Goal: Ask a question

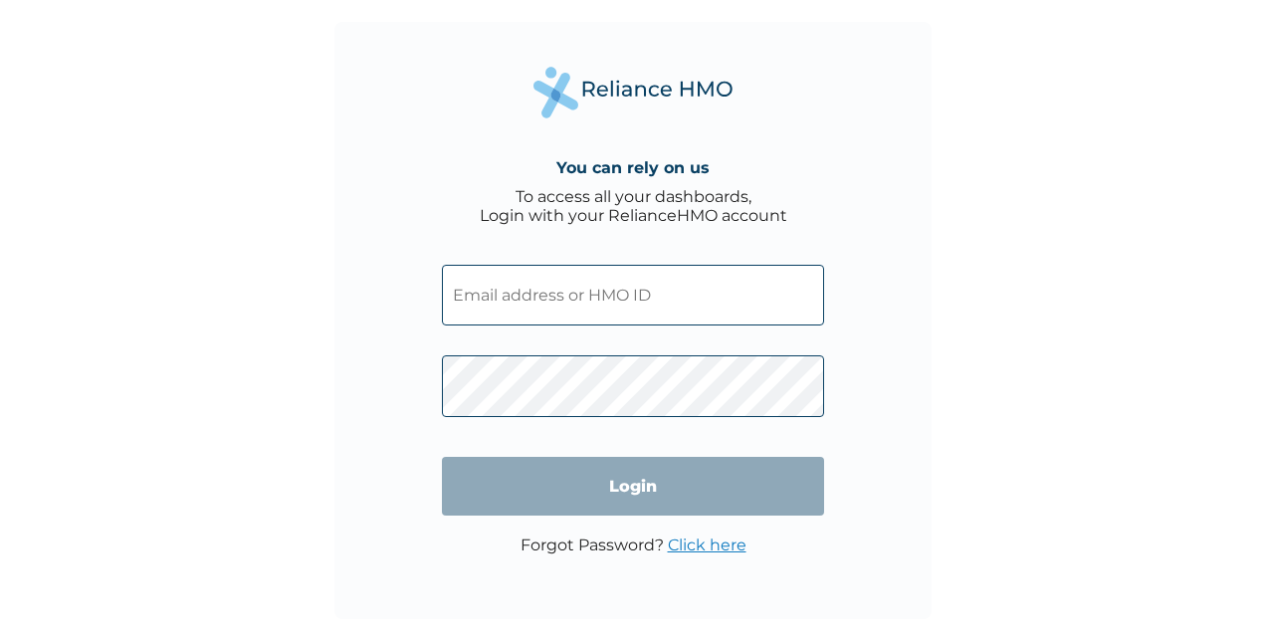
type input "NBC/11471/A"
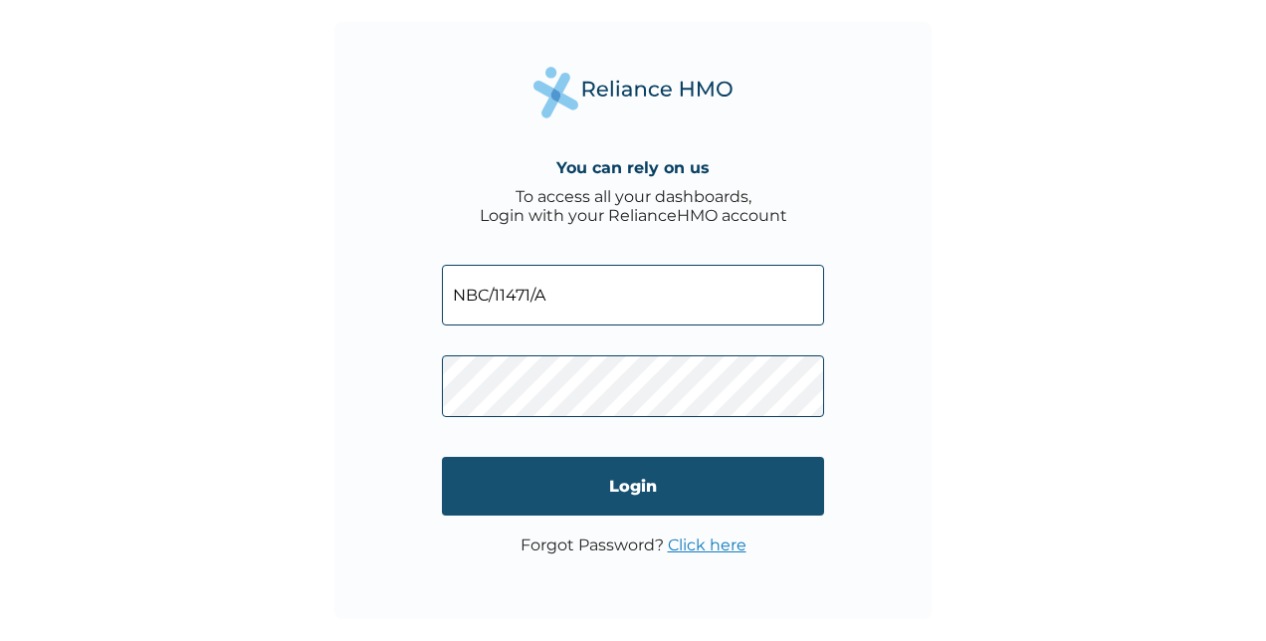
click at [633, 484] on input "Login" at bounding box center [633, 486] width 382 height 59
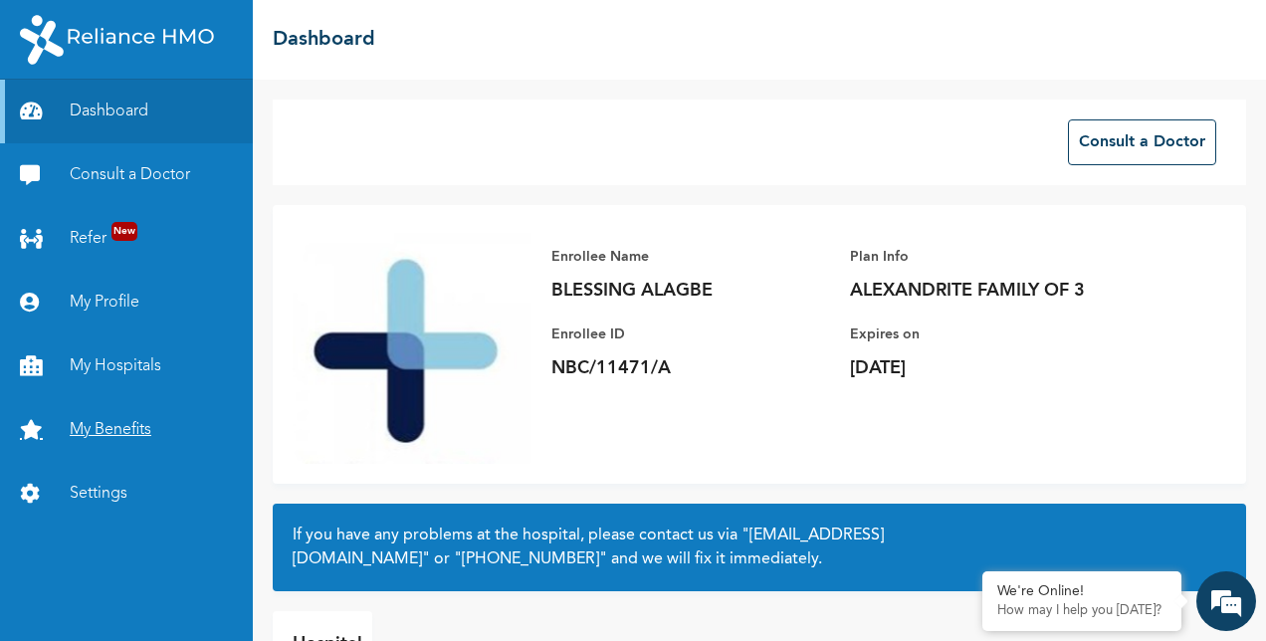
click at [123, 426] on link "My Benefits" at bounding box center [126, 430] width 253 height 64
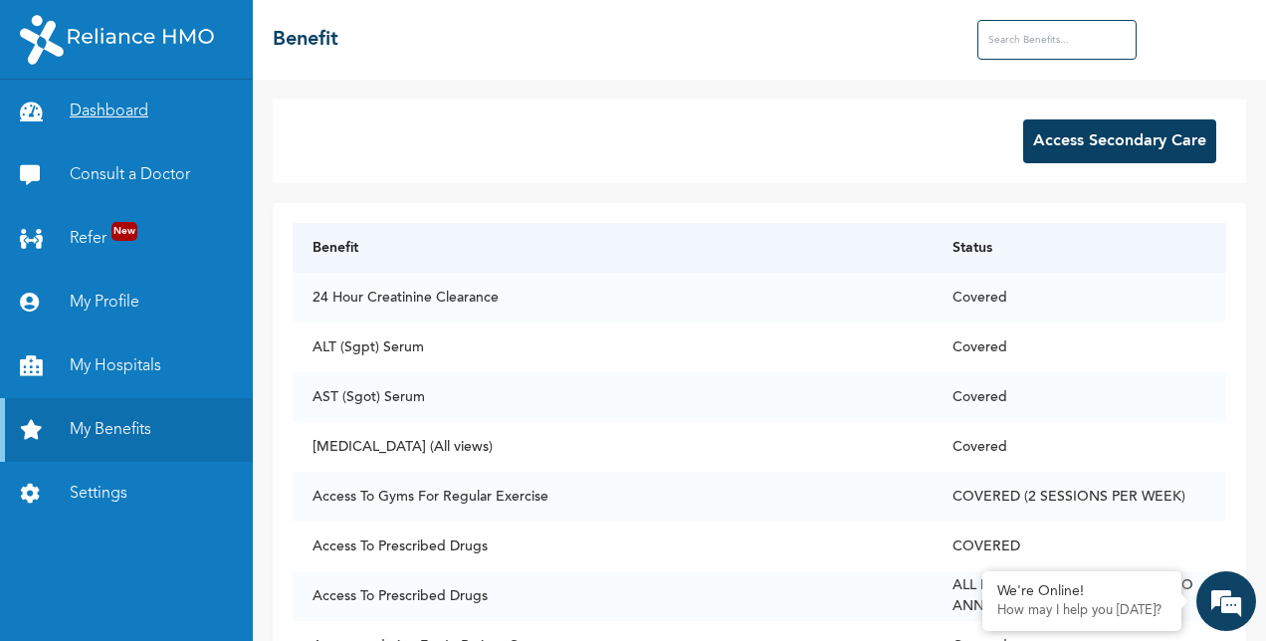
click at [113, 110] on link "Dashboard" at bounding box center [126, 112] width 253 height 64
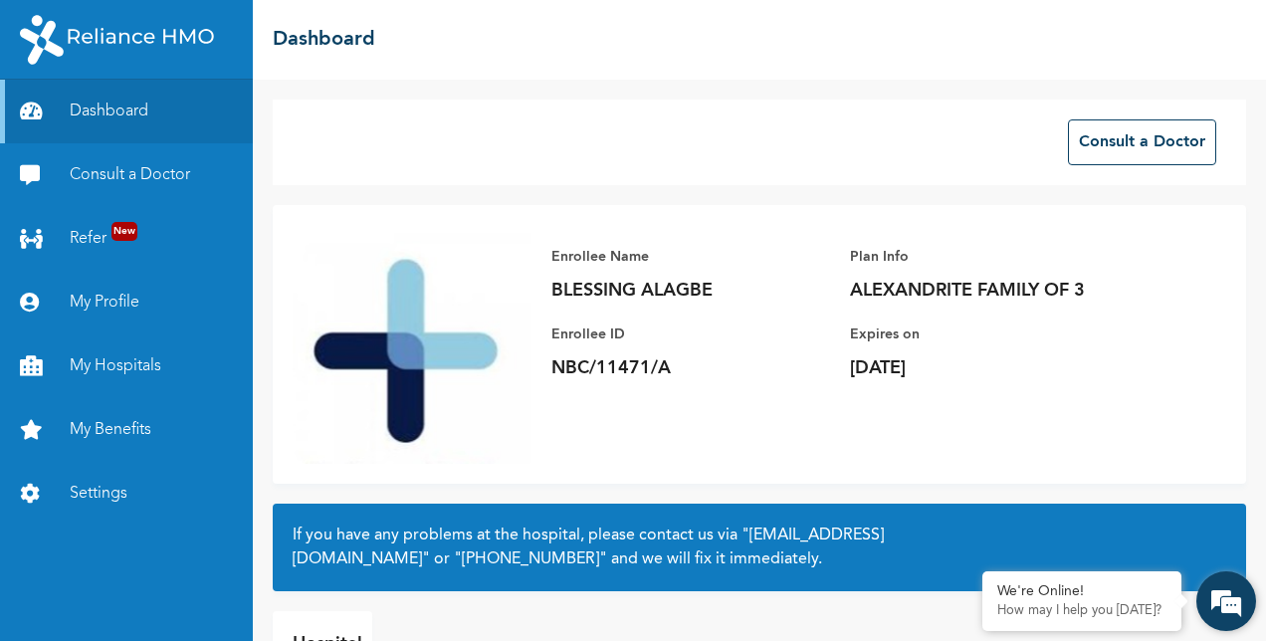
click at [1227, 603] on em at bounding box center [1226, 601] width 54 height 54
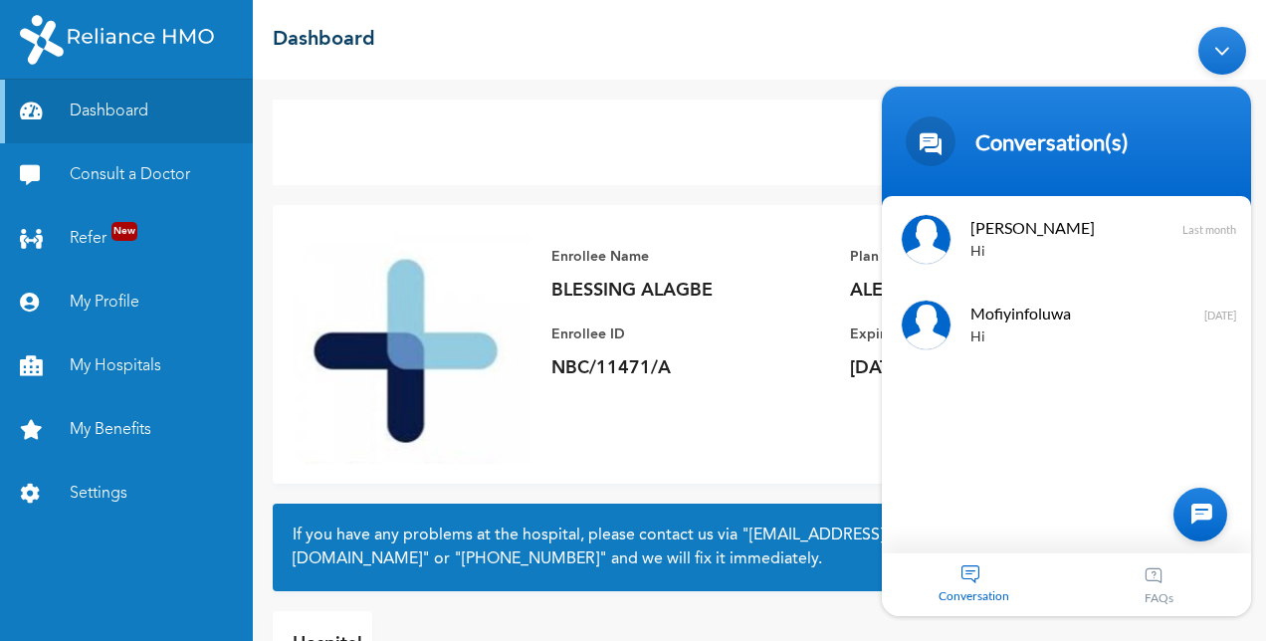
click at [965, 570] on div "Conversation" at bounding box center [974, 584] width 185 height 63
click at [1196, 513] on div at bounding box center [1200, 515] width 54 height 54
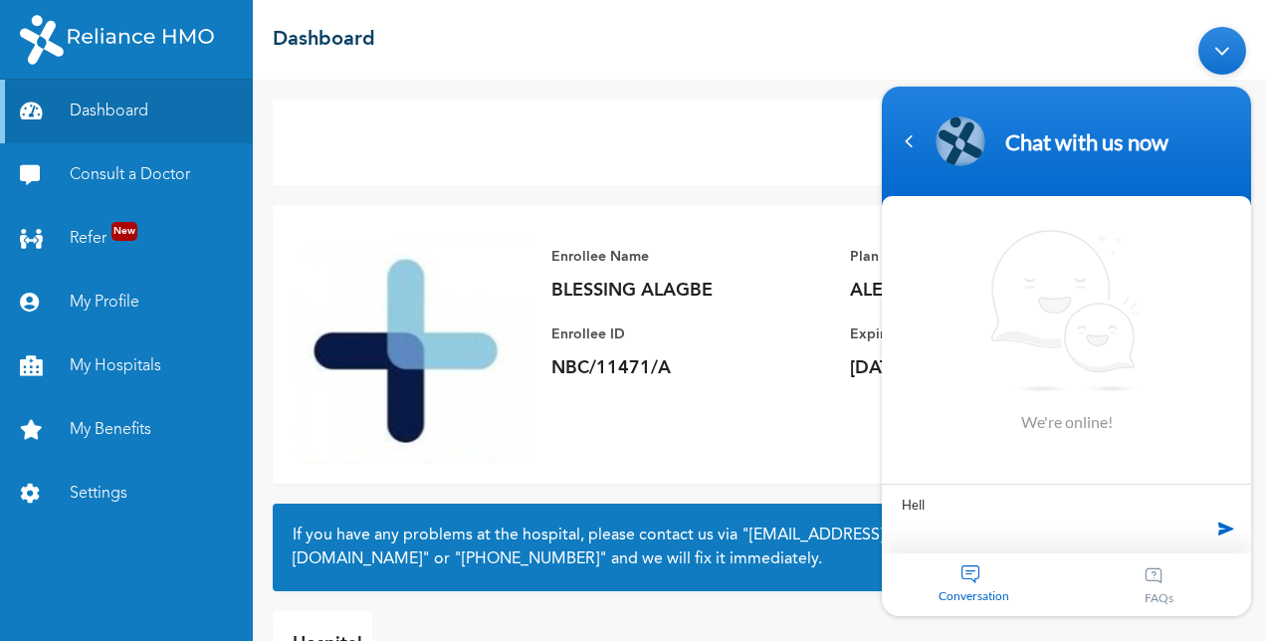
type textarea "Hello"
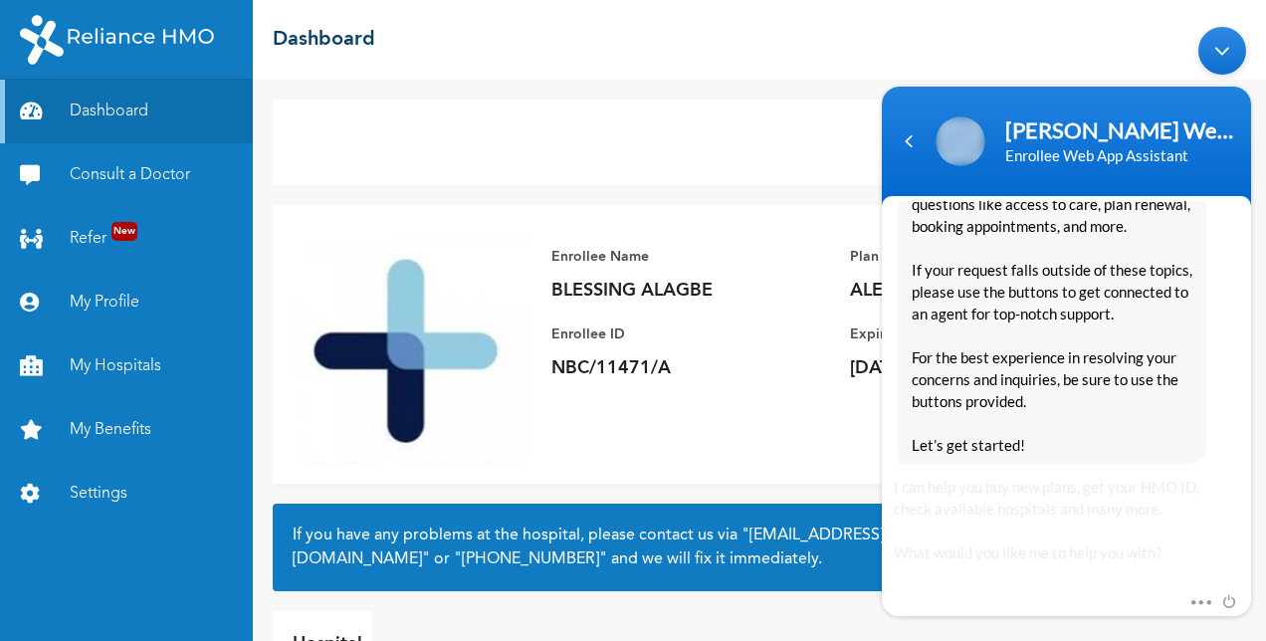
scroll to position [515, 0]
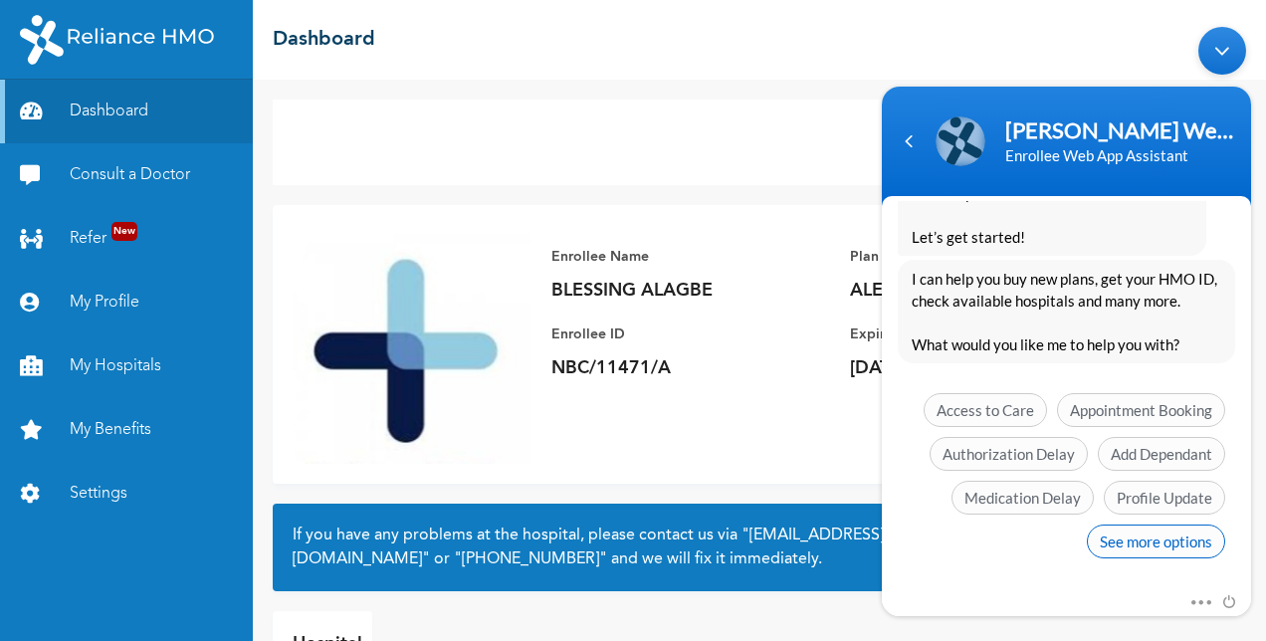
click at [1162, 532] on span "See more options" at bounding box center [1156, 541] width 138 height 34
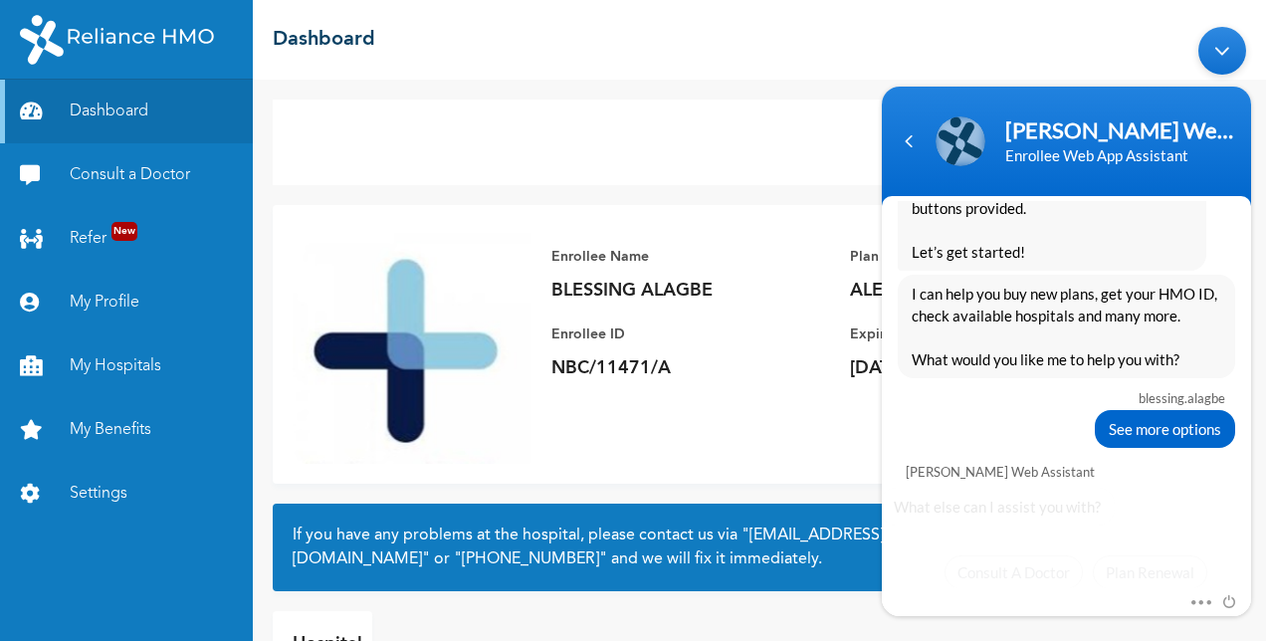
scroll to position [662, 0]
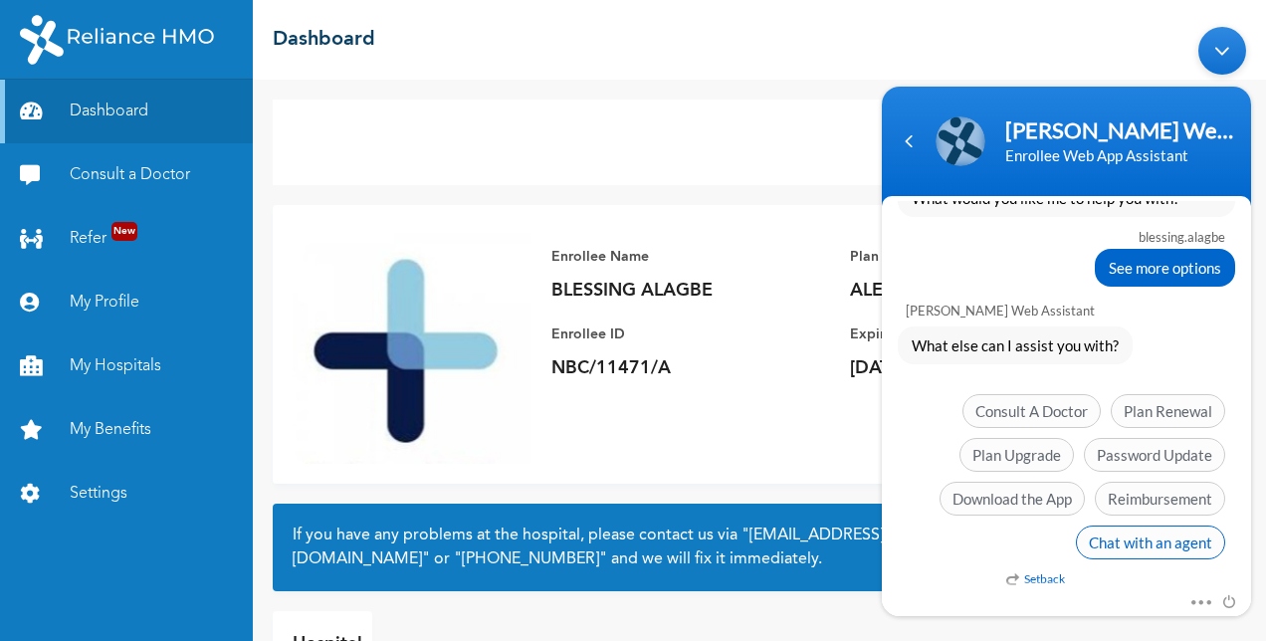
click at [1156, 532] on span "Chat with an agent" at bounding box center [1150, 542] width 149 height 34
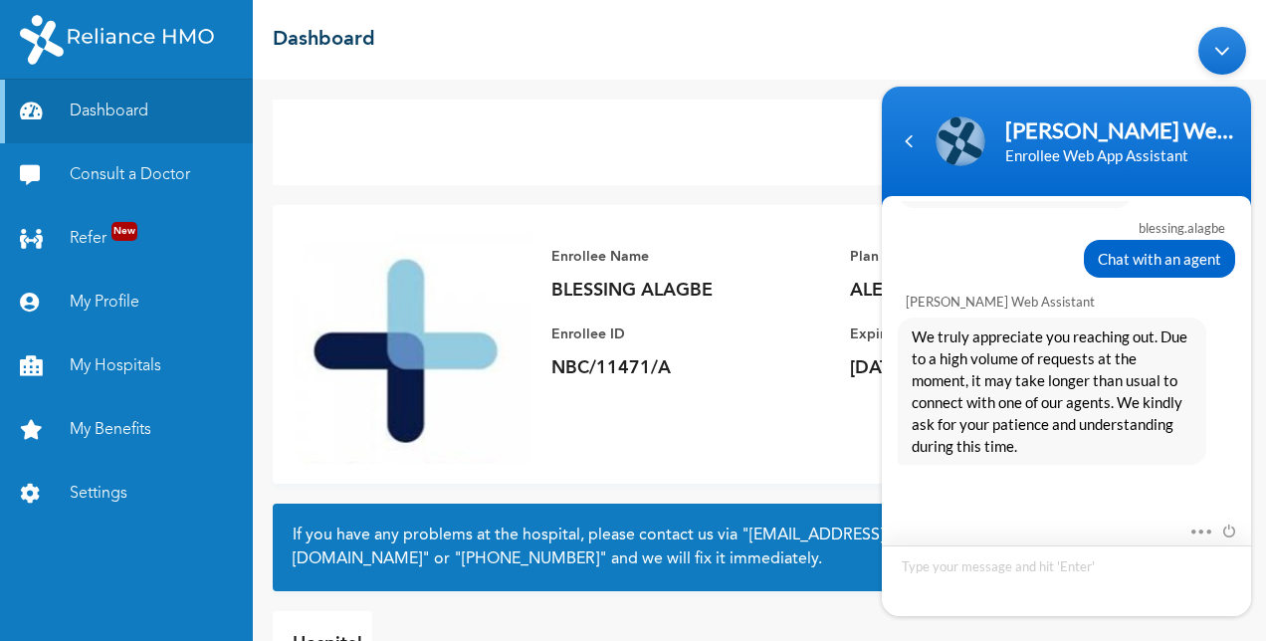
scroll to position [965, 0]
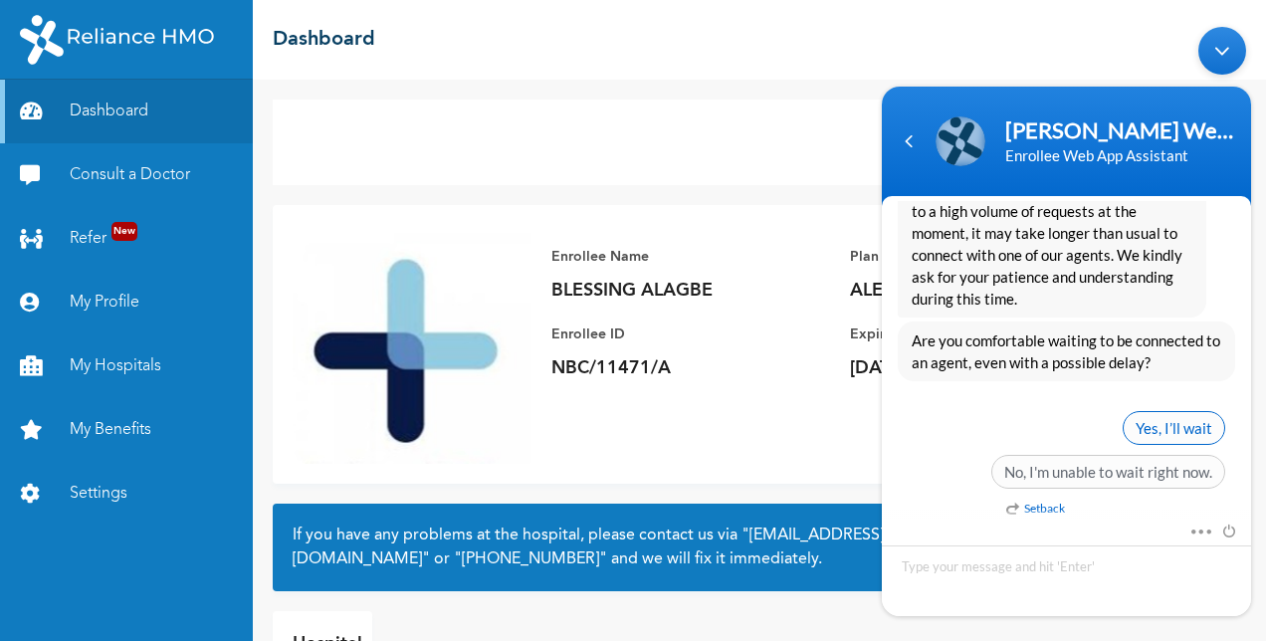
click at [1168, 429] on span "Yes, I’ll wait" at bounding box center [1174, 428] width 102 height 34
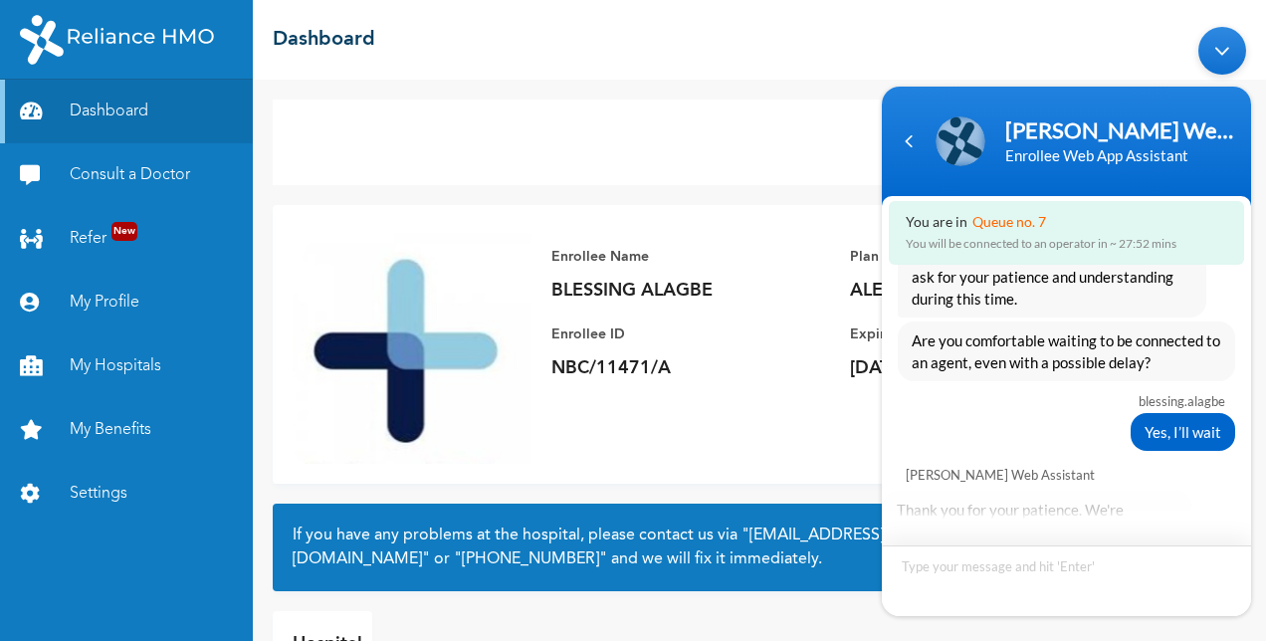
scroll to position [1224, 0]
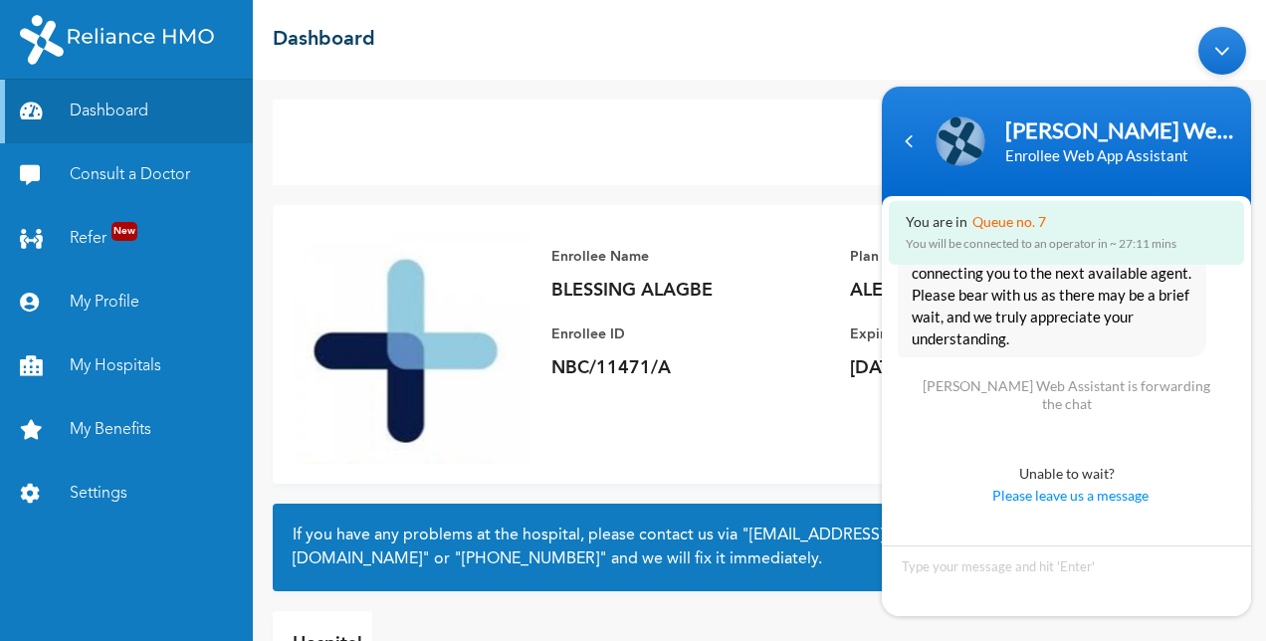
click at [713, 414] on div "Enrollee Name BLESSING ALAGBE Enrollee ID NBC/11471/A Plan Info ALEXANDRITE FAM…" at bounding box center [759, 344] width 973 height 279
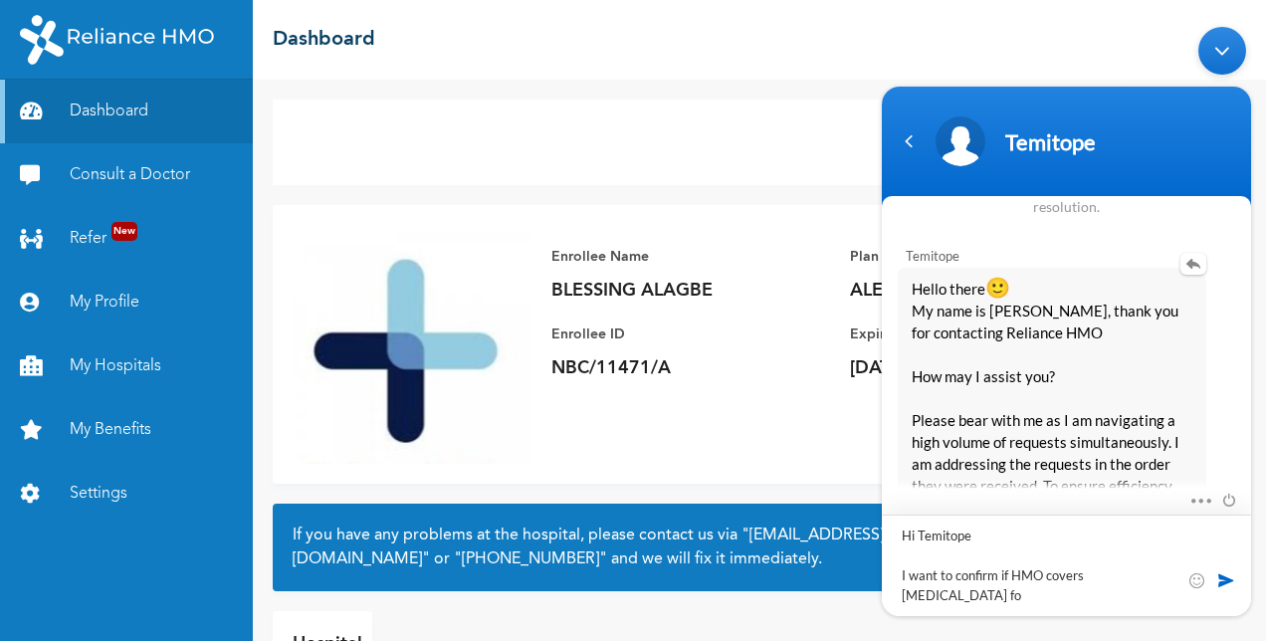
scroll to position [0, 0]
type textarea "Hi Temitope I want to confirm if HMO covers Flu vaccine for my kids"
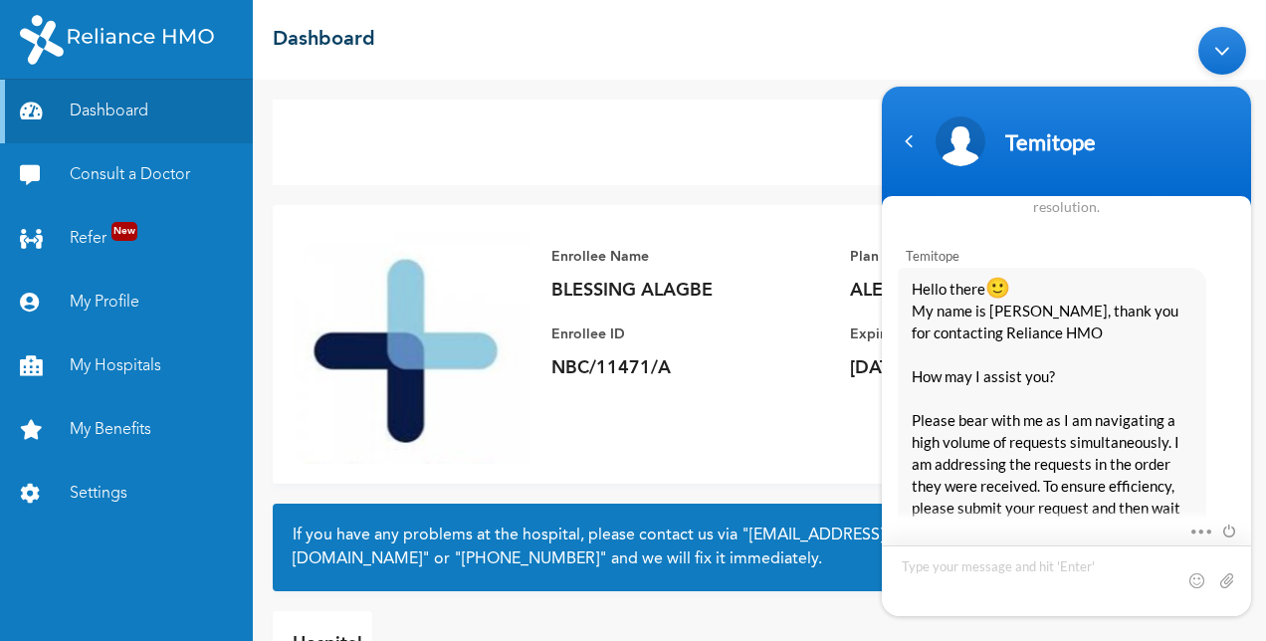
scroll to position [1726, 0]
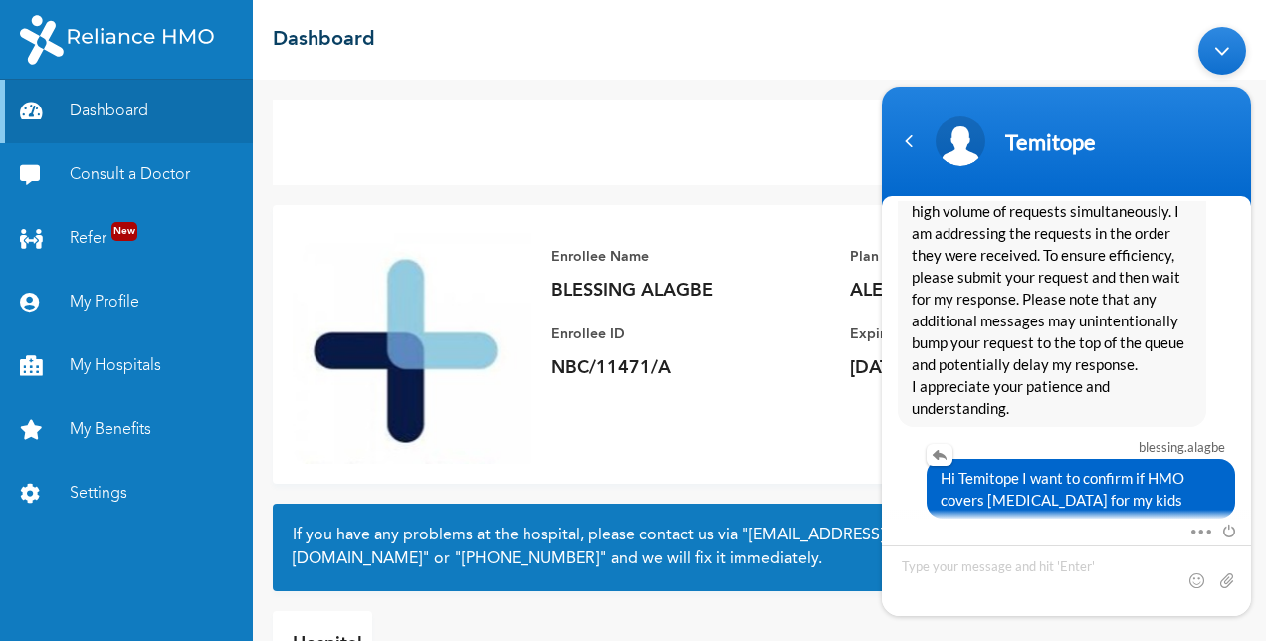
drag, startPoint x: 1117, startPoint y: 495, endPoint x: 918, endPoint y: 494, distance: 199.0
click at [918, 494] on div "Hi Temitope I want to confirm if HMO covers Flu vaccine for my kids" at bounding box center [1066, 489] width 337 height 60
click at [1126, 485] on span "Hi Temitope I want to confirm if HMO covers Flu vaccine for my kids" at bounding box center [1080, 489] width 281 height 44
click at [1078, 568] on textarea "Type your message and hit 'Enter'" at bounding box center [1066, 580] width 369 height 71
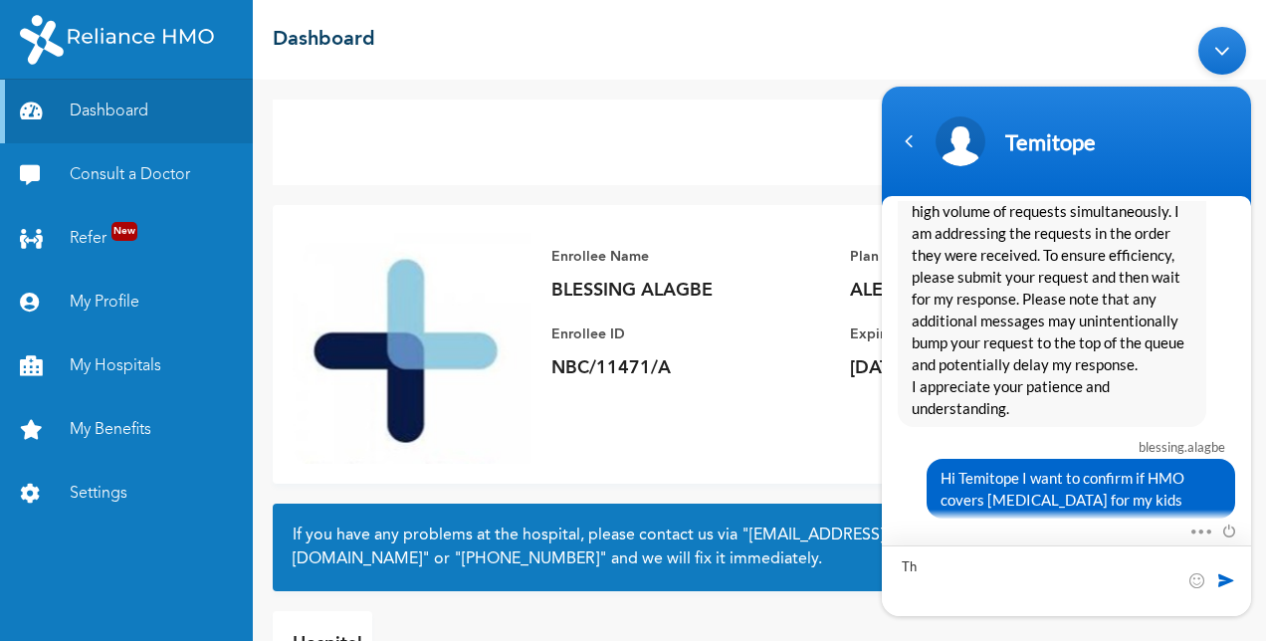
type textarea "T"
click at [732, 456] on div "Enrollee Name BLESSING ALAGBE Enrollee ID NBC/11471/A Plan Info ALEXANDRITE FAM…" at bounding box center [759, 344] width 973 height 279
click at [642, 398] on div "Enrollee Name BLESSING ALAGBE Enrollee ID NBC/11471/A Plan Info ALEXANDRITE FAM…" at bounding box center [849, 312] width 637 height 175
click at [1216, 51] on div "Minimize live chat window" at bounding box center [1222, 51] width 48 height 48
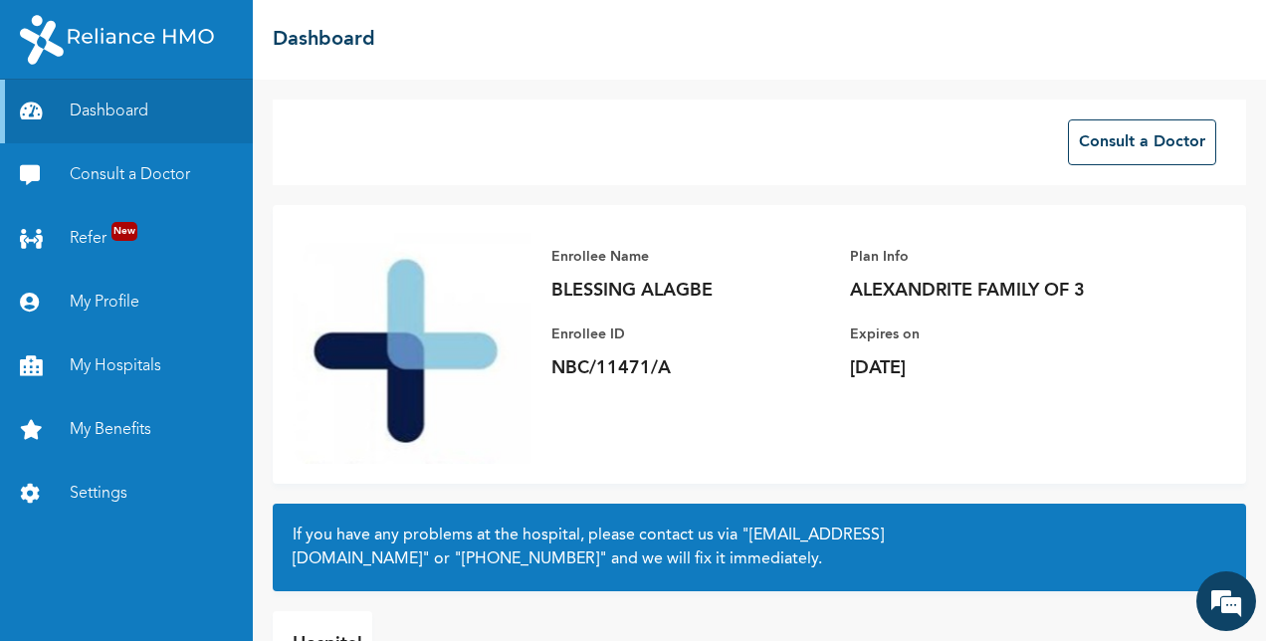
click at [947, 319] on div "Plan Info ALEXANDRITE FAMILY OF 3 Expires on Thu, 2nd October 2025" at bounding box center [989, 302] width 279 height 155
click at [983, 299] on p "ALEXANDRITE FAMILY OF 3" at bounding box center [989, 291] width 279 height 24
click at [89, 296] on link "My Profile" at bounding box center [126, 303] width 253 height 64
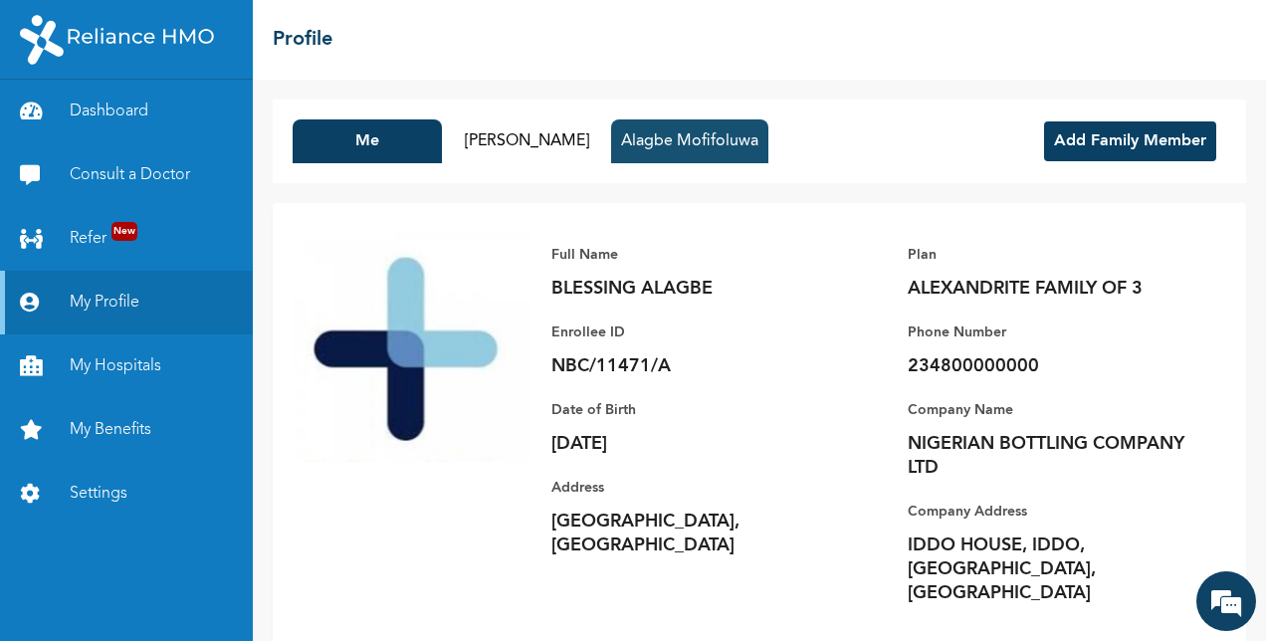
click at [693, 154] on button "Alagbe Mofifoluwa" at bounding box center [689, 141] width 157 height 44
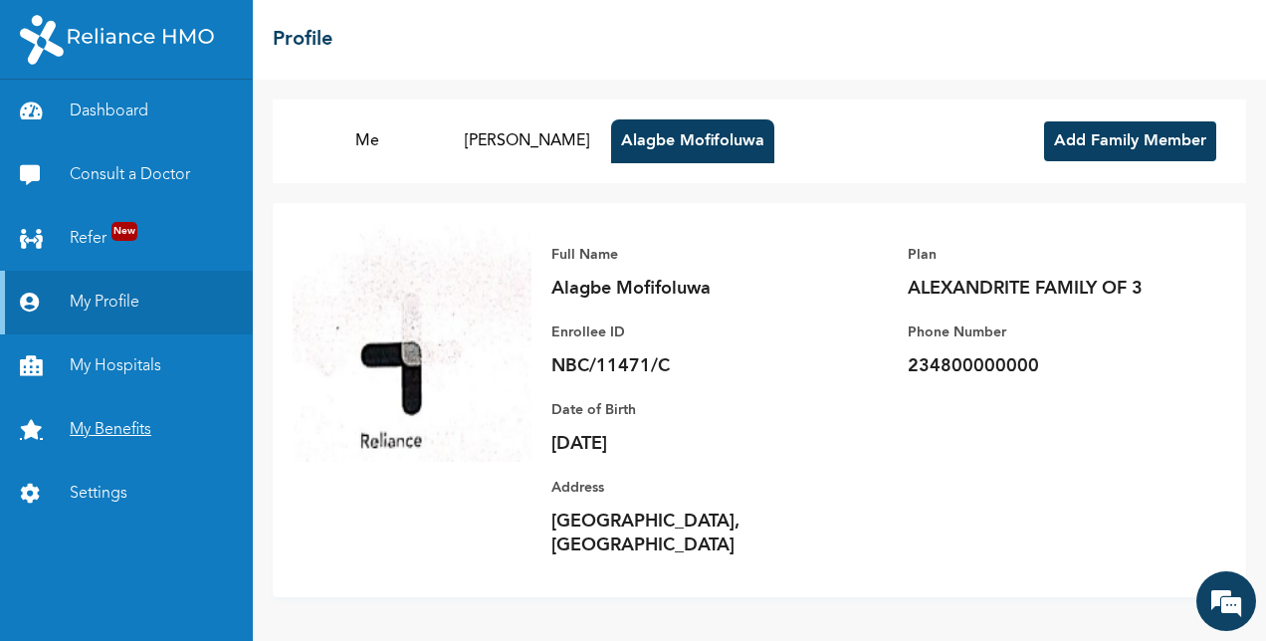
click at [117, 432] on link "My Benefits" at bounding box center [126, 430] width 253 height 64
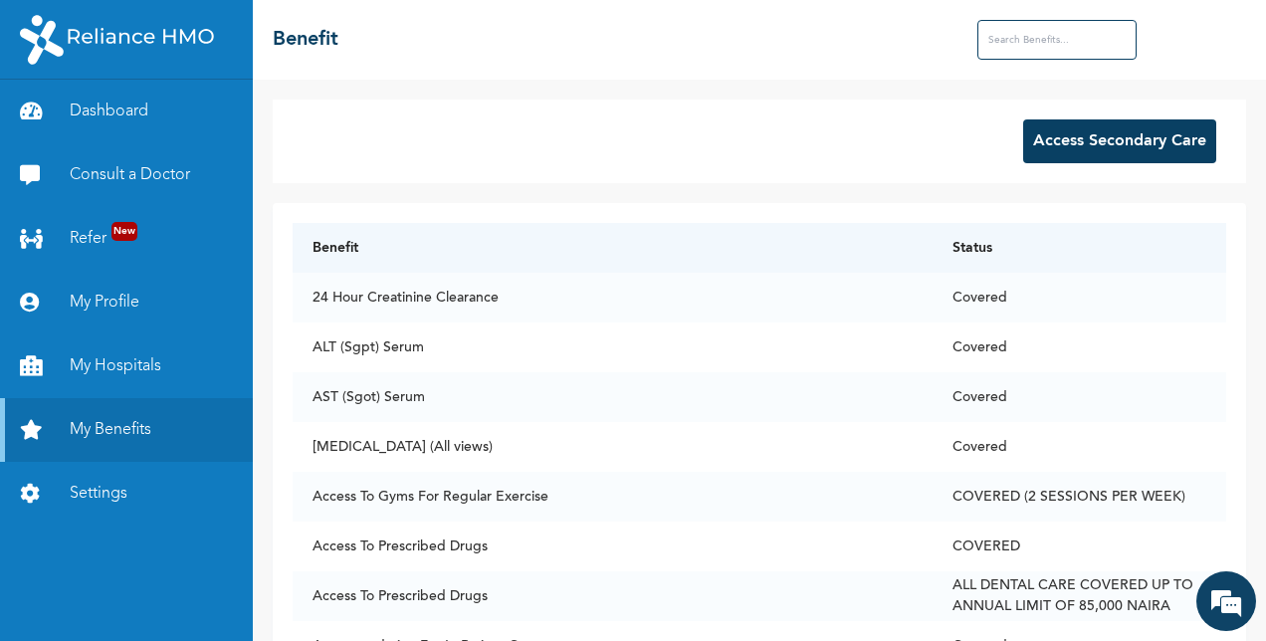
click at [1026, 36] on input "text" at bounding box center [1056, 40] width 159 height 40
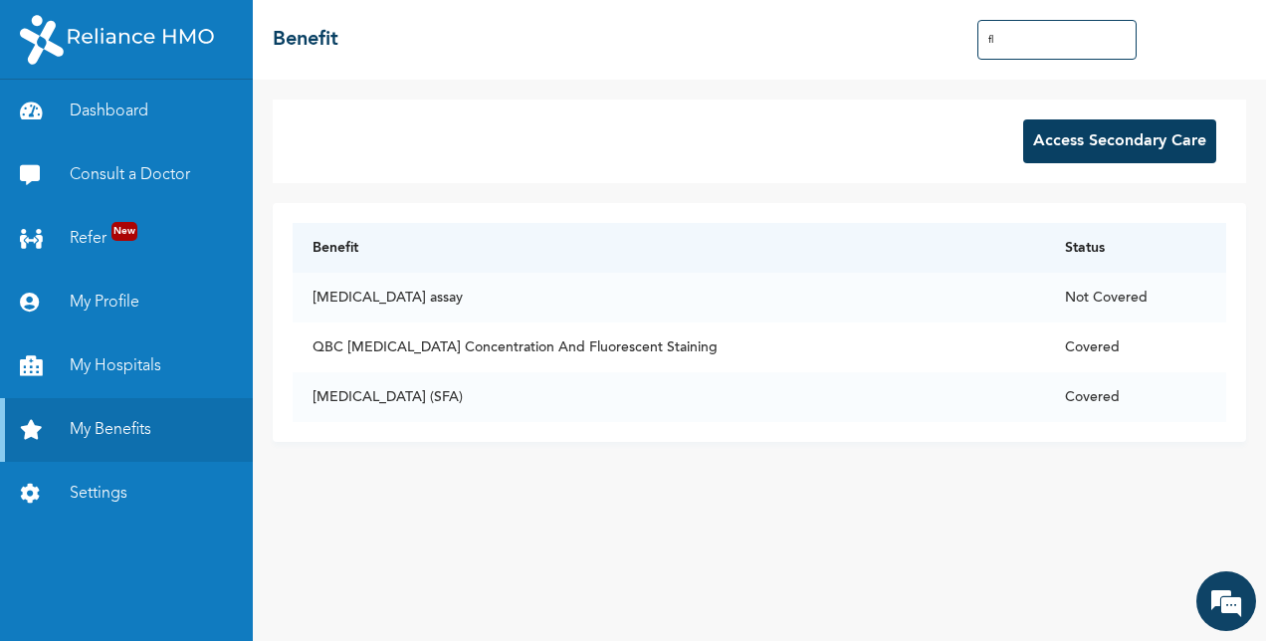
type input "f"
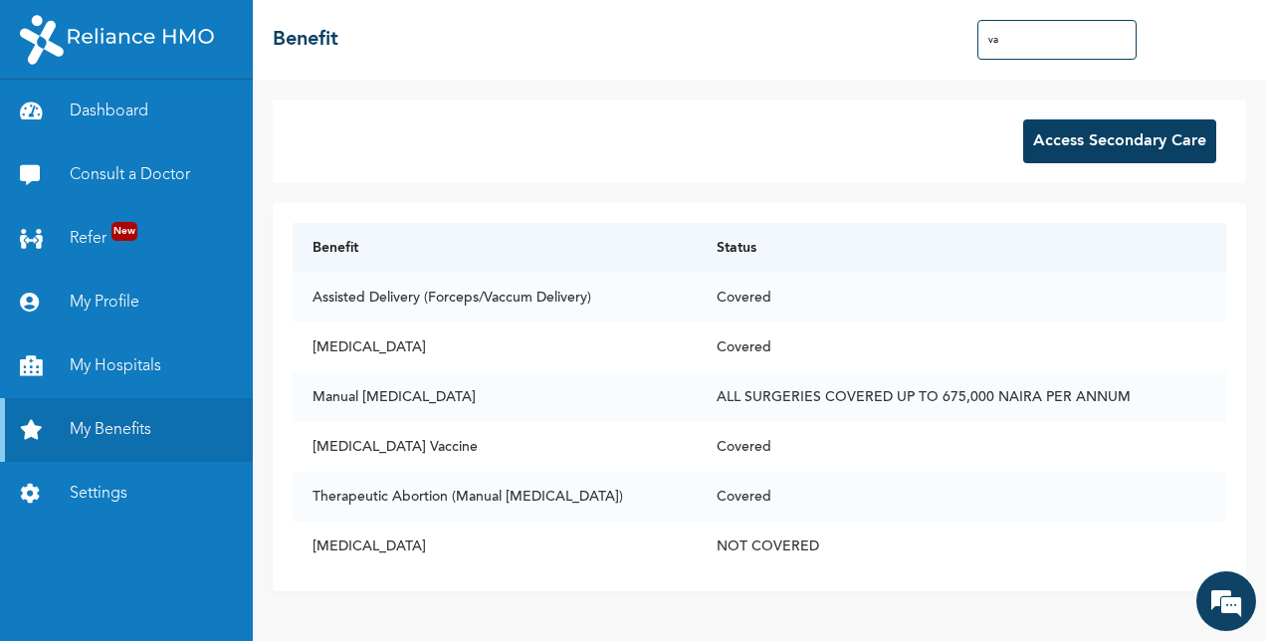
type input "v"
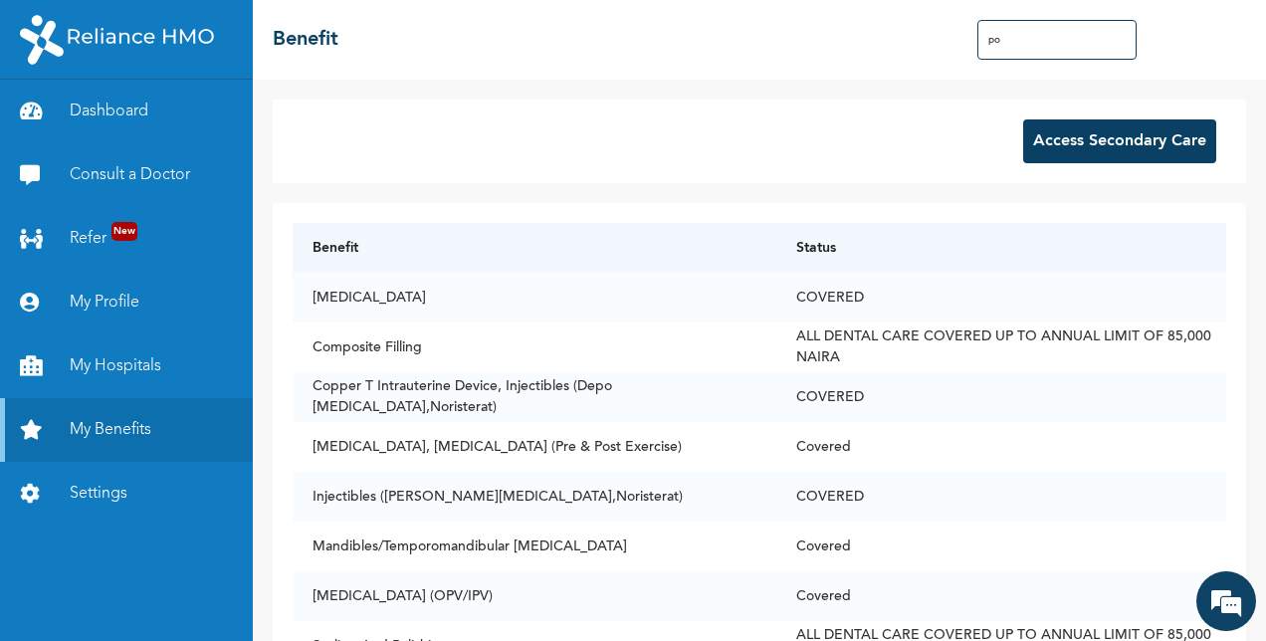
type input "p"
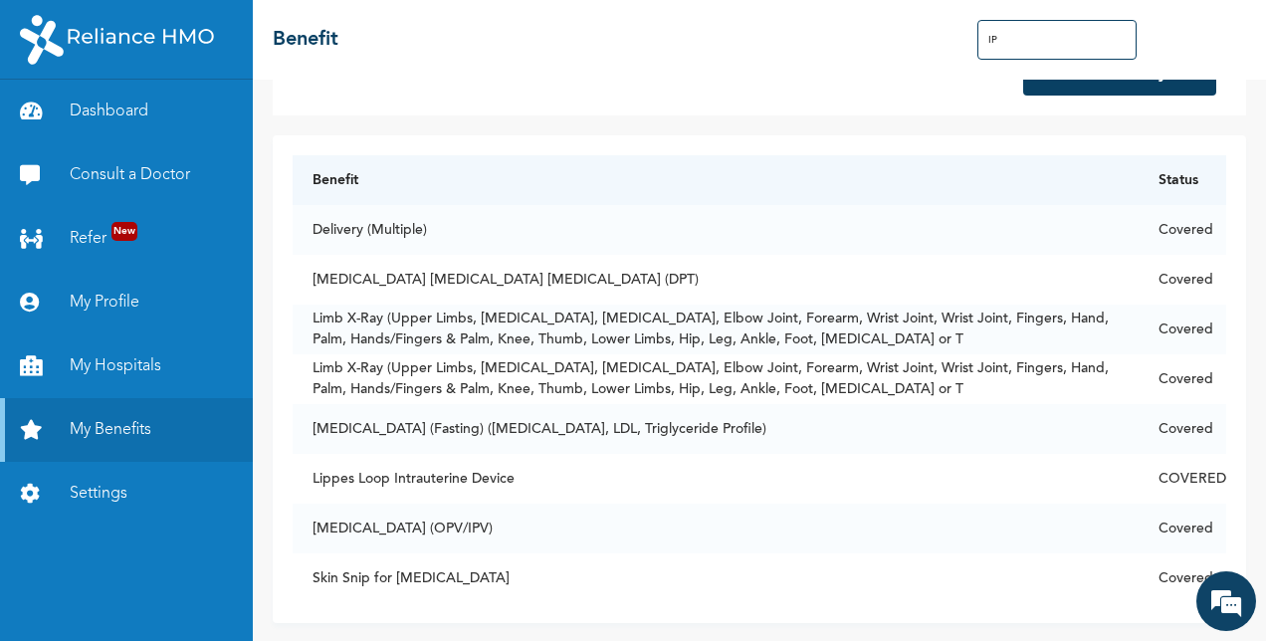
scroll to position [85, 0]
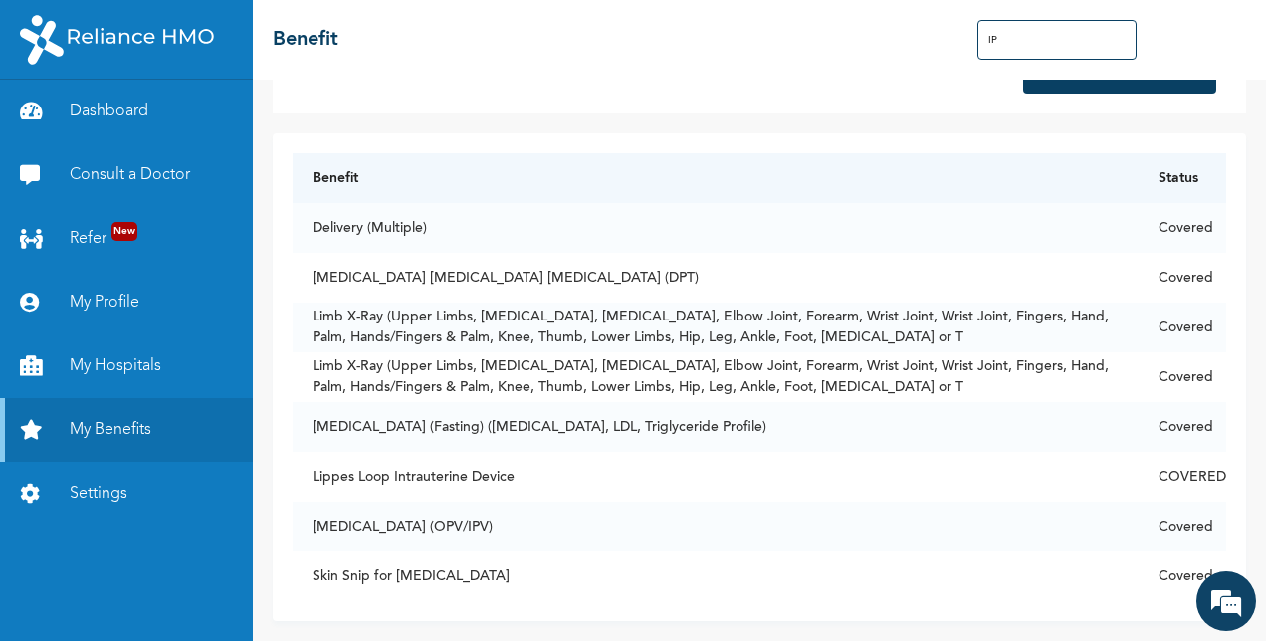
type input "I"
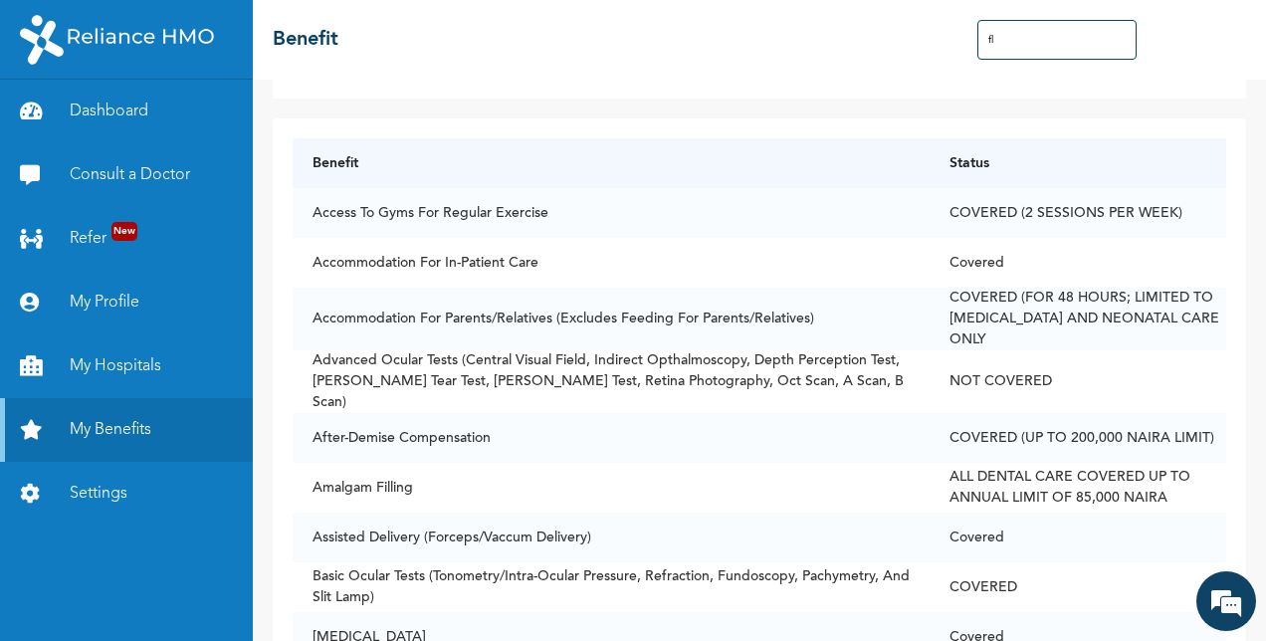
scroll to position [0, 0]
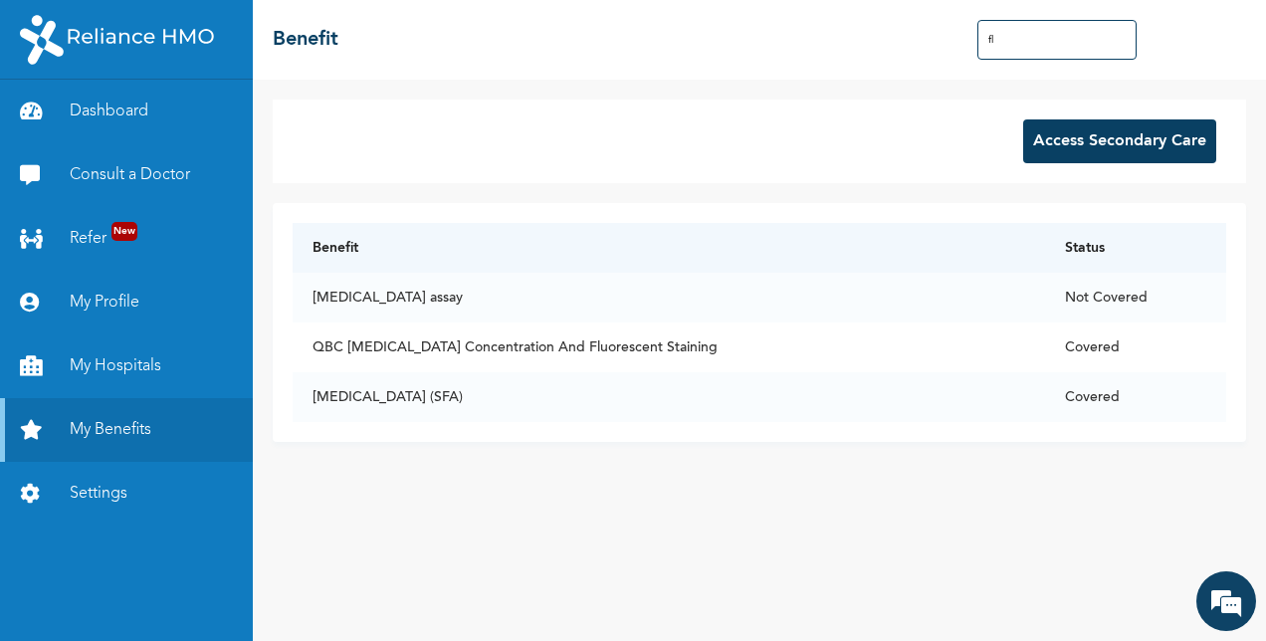
type input "f"
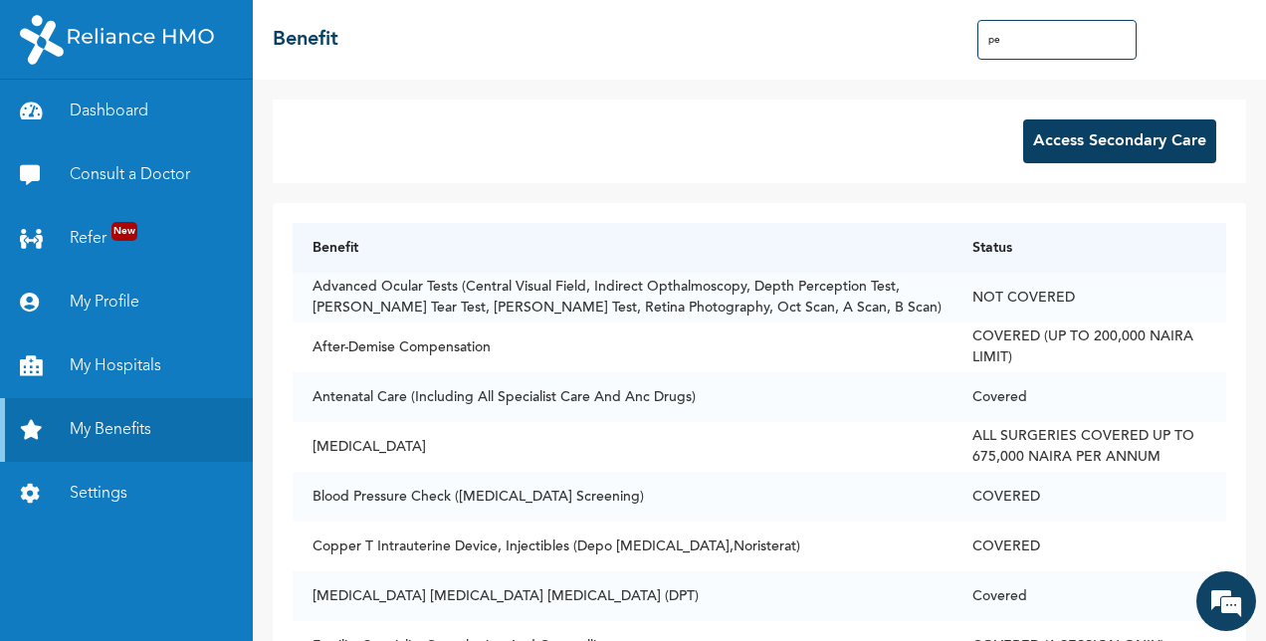
type input "p"
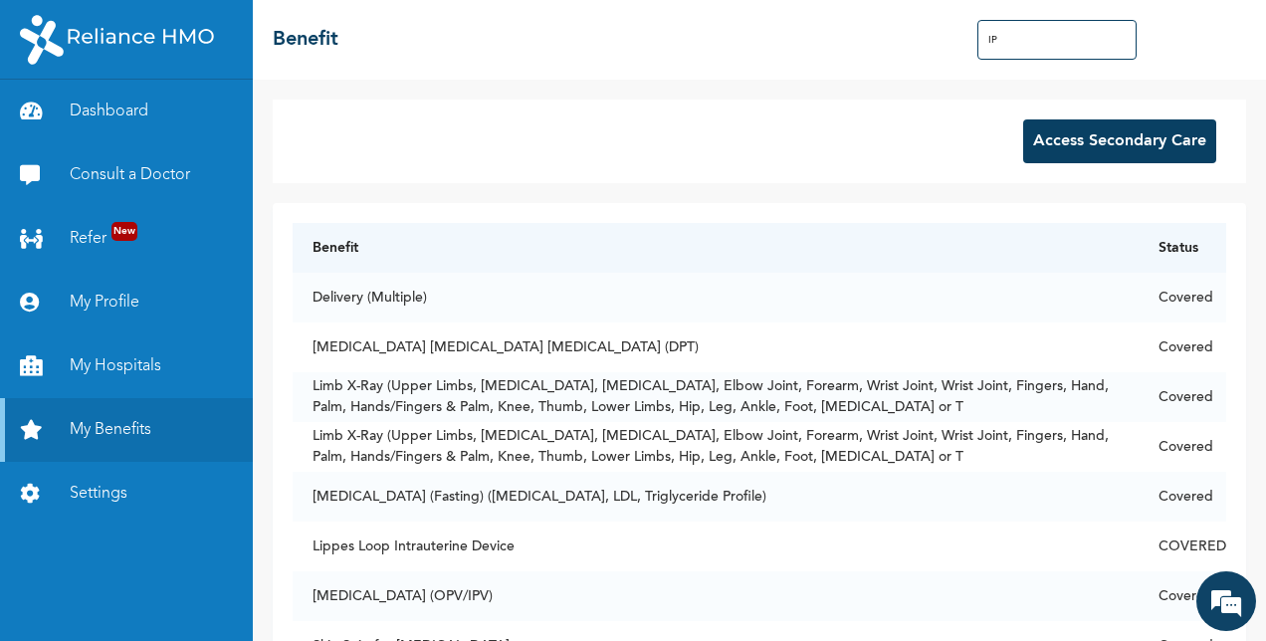
type input "I"
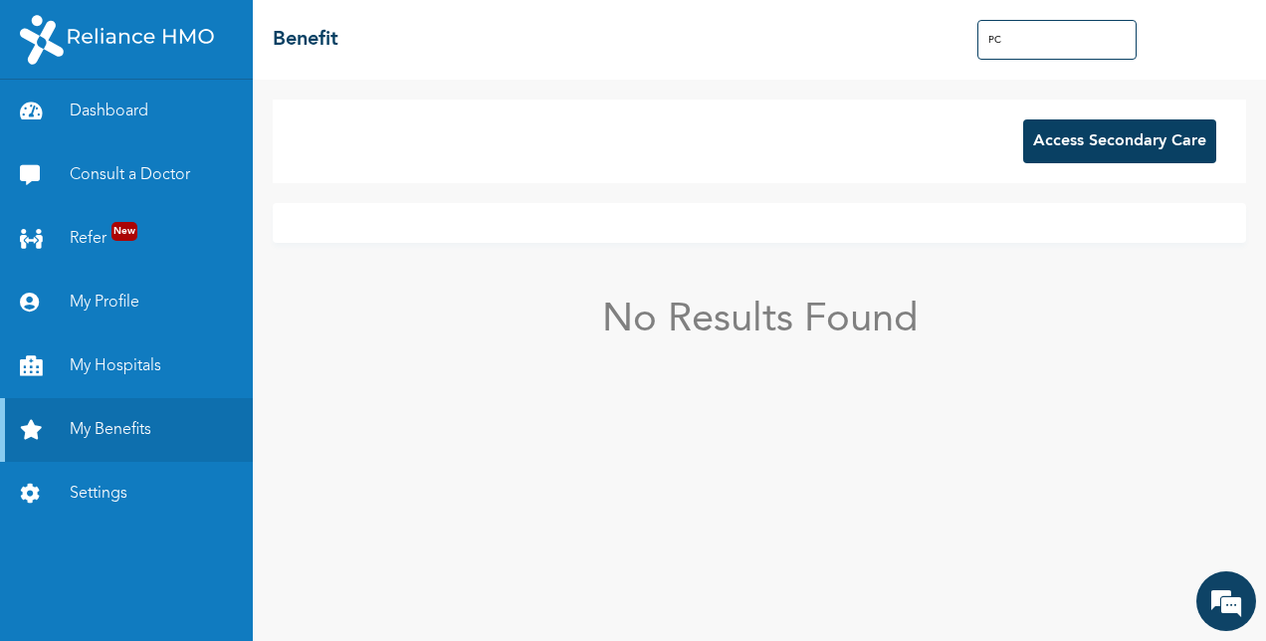
type input "P"
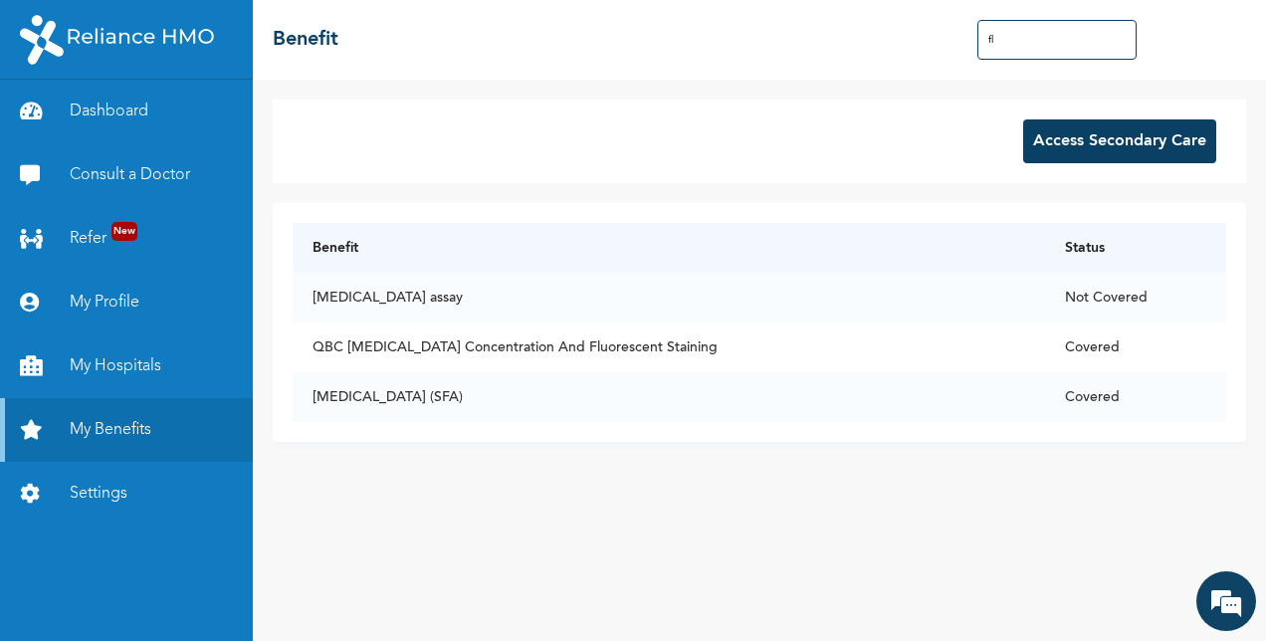
type input "f"
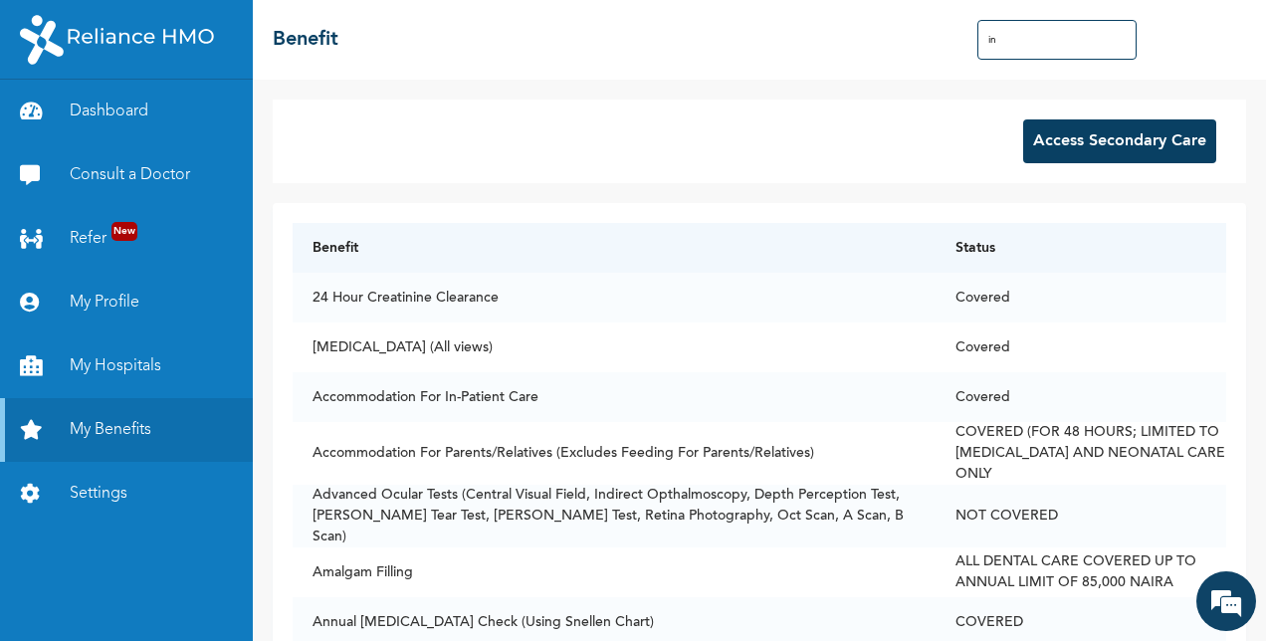
type input "i"
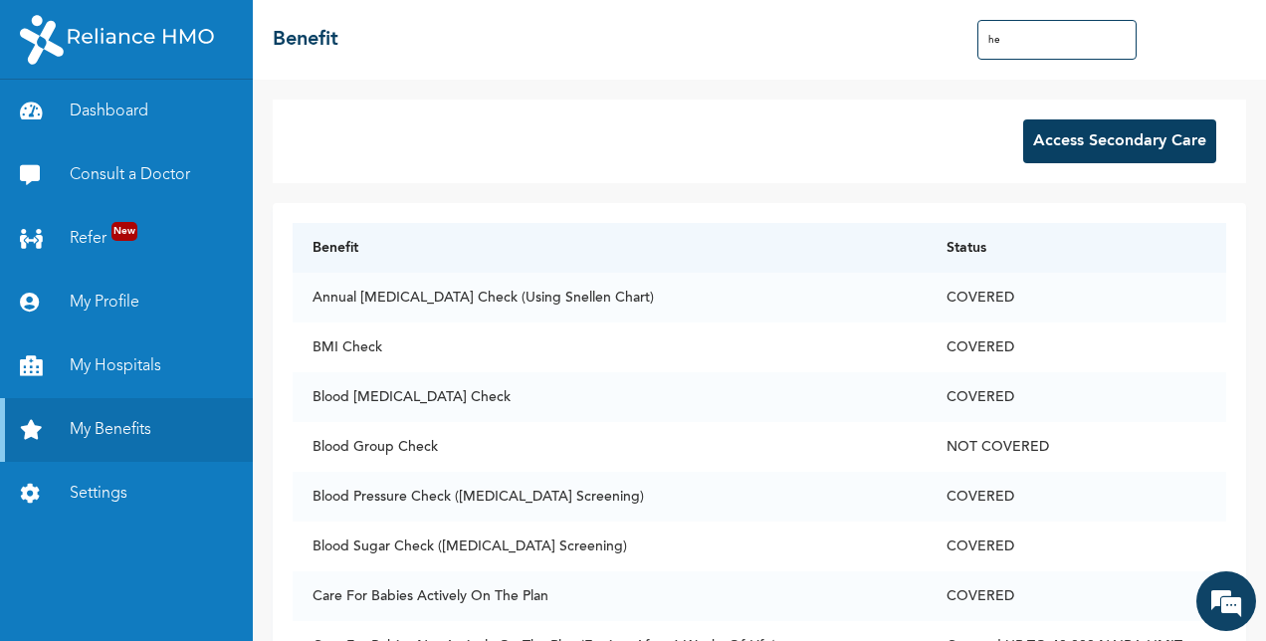
type input "h"
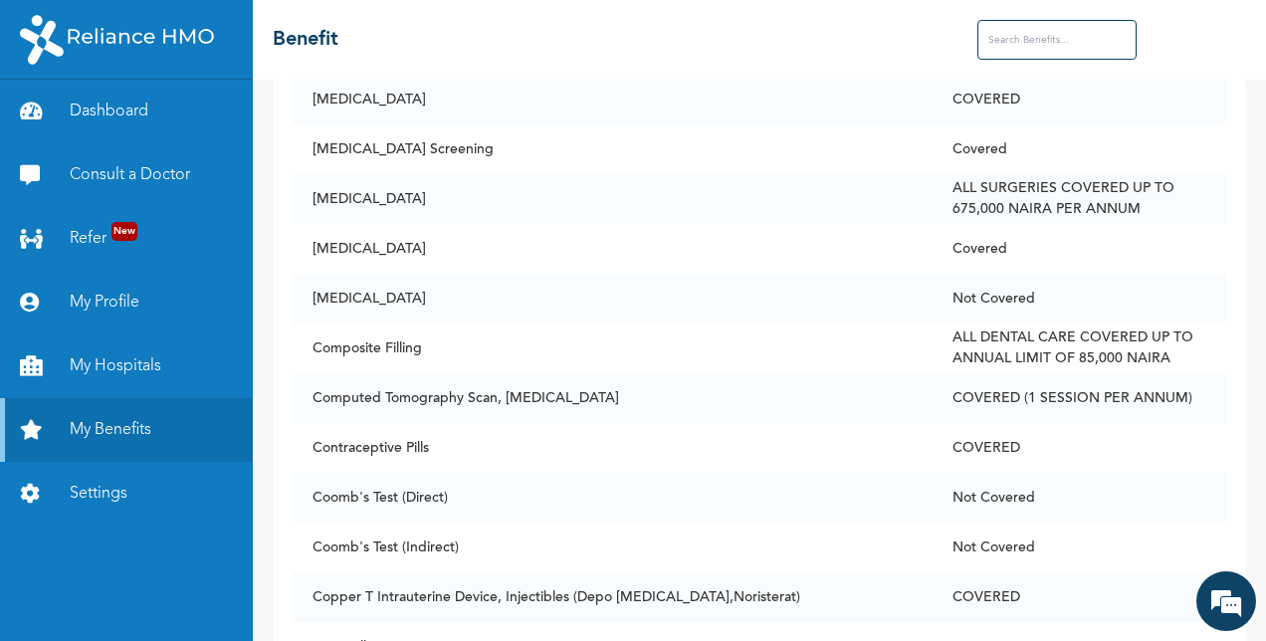
scroll to position [2637, 0]
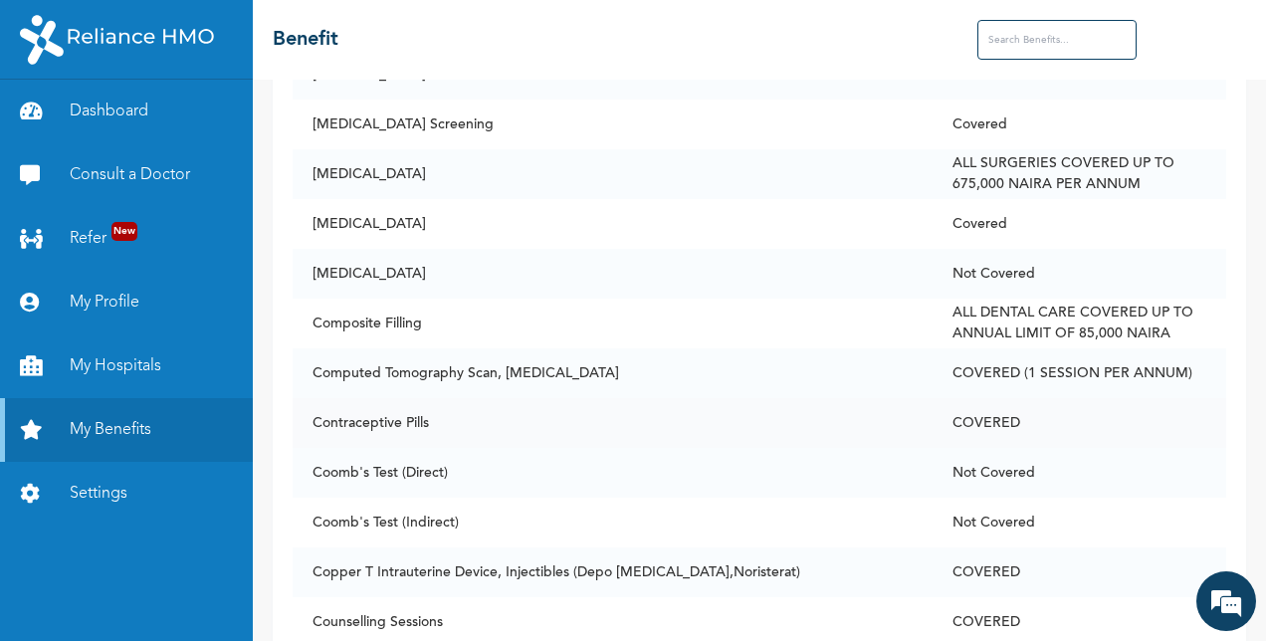
click at [1162, 399] on td "COVERED" at bounding box center [1079, 423] width 294 height 50
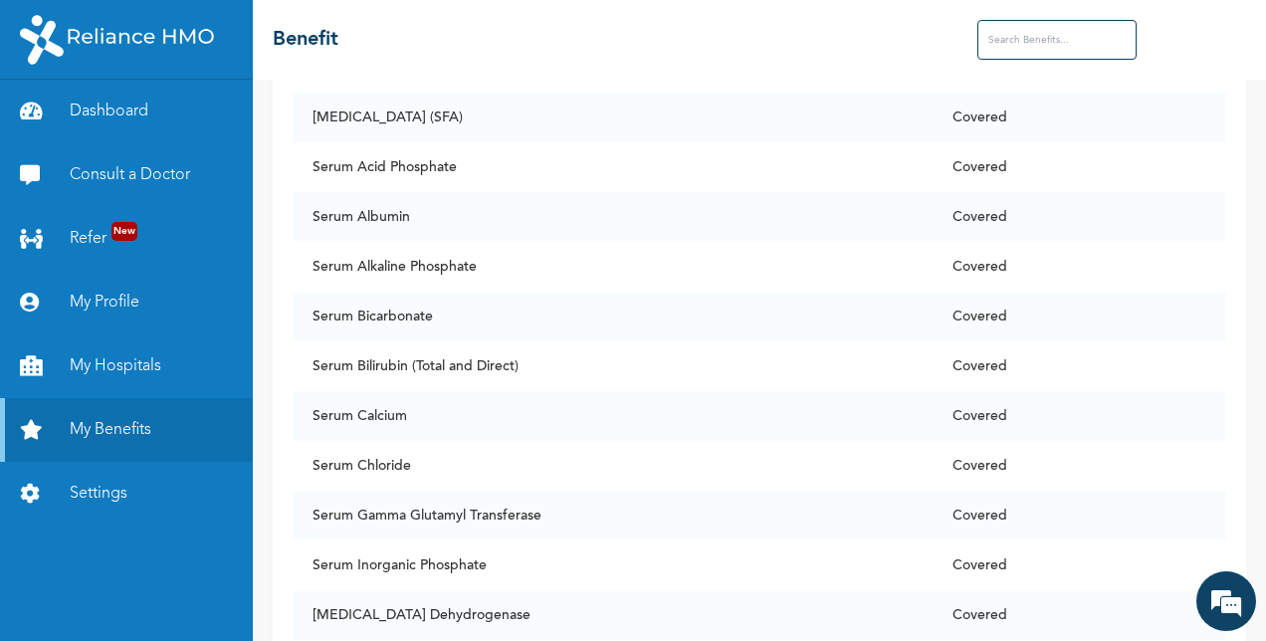
scroll to position [12285, 0]
click at [97, 299] on link "My Profile" at bounding box center [126, 303] width 253 height 64
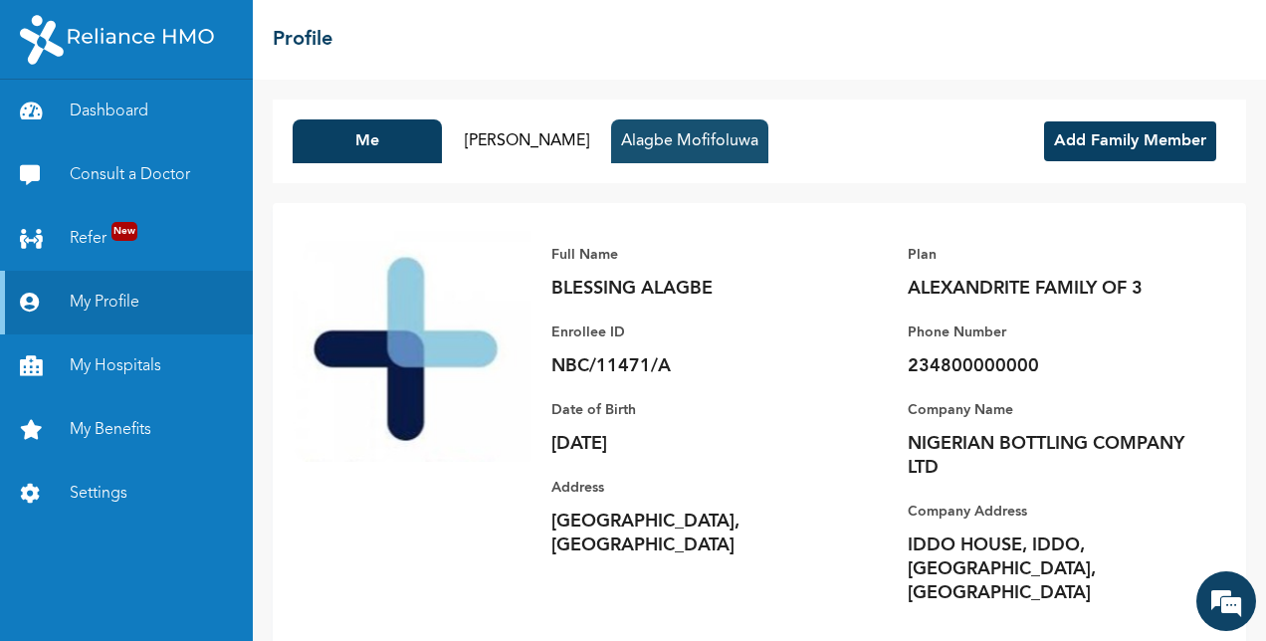
click at [711, 124] on button "Alagbe Mofifoluwa" at bounding box center [689, 141] width 157 height 44
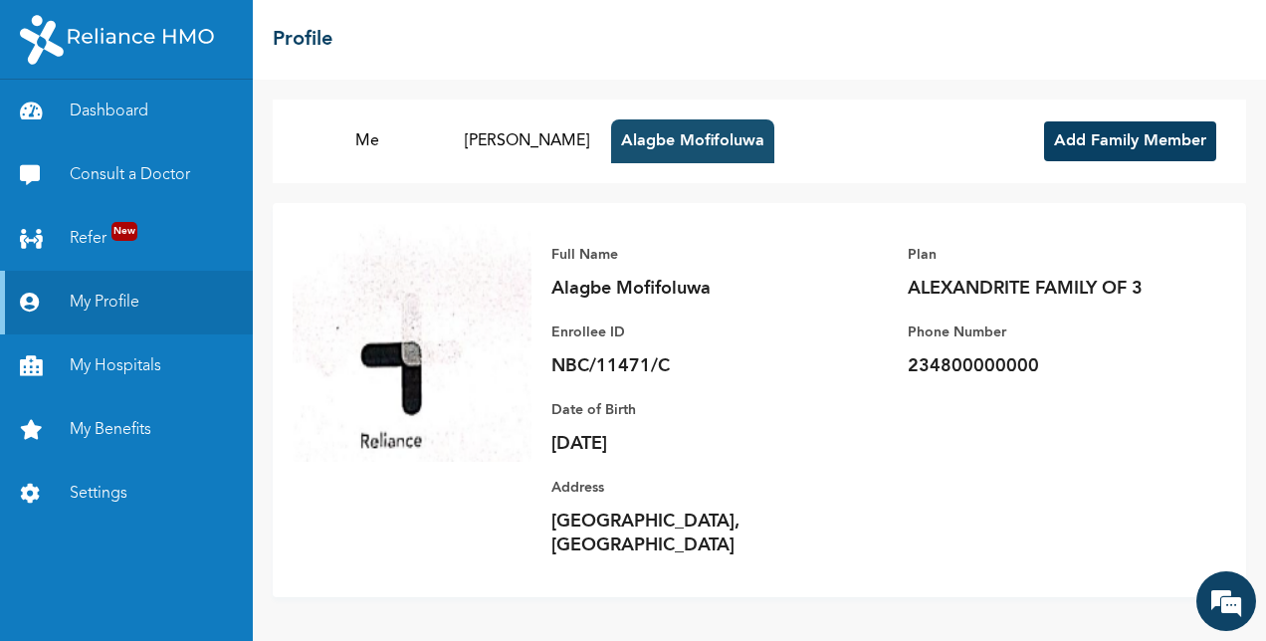
click at [711, 124] on button "Alagbe Mofifoluwa" at bounding box center [692, 141] width 163 height 44
click at [1212, 593] on em at bounding box center [1226, 601] width 54 height 54
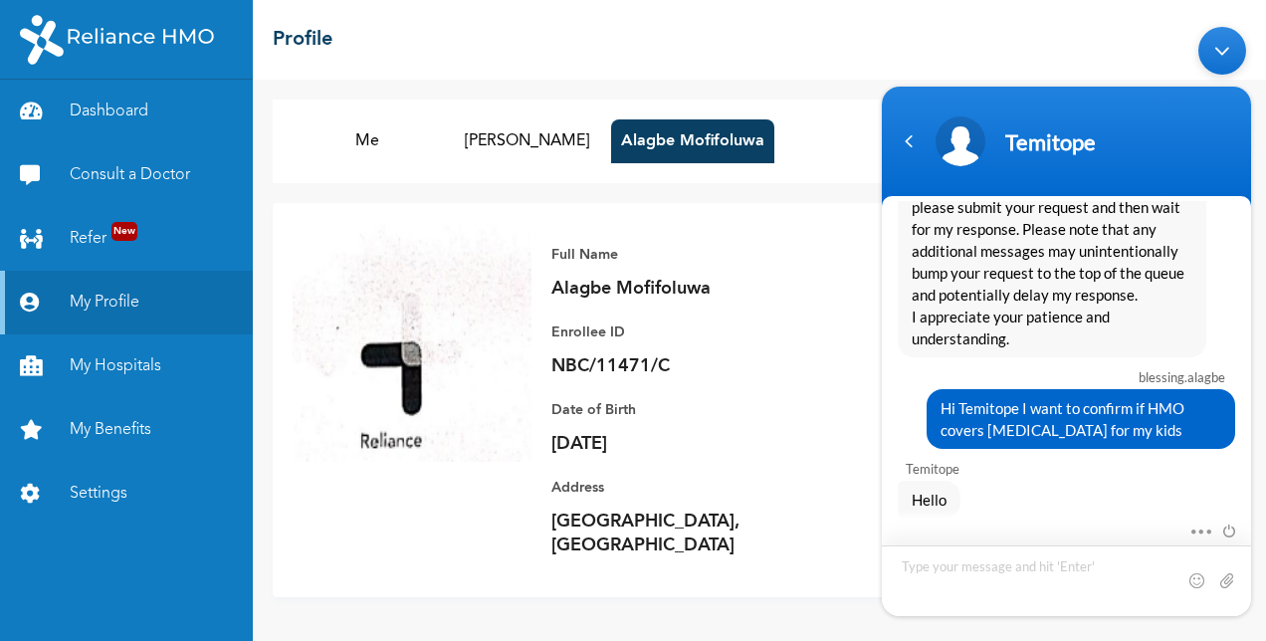
scroll to position [1859, 0]
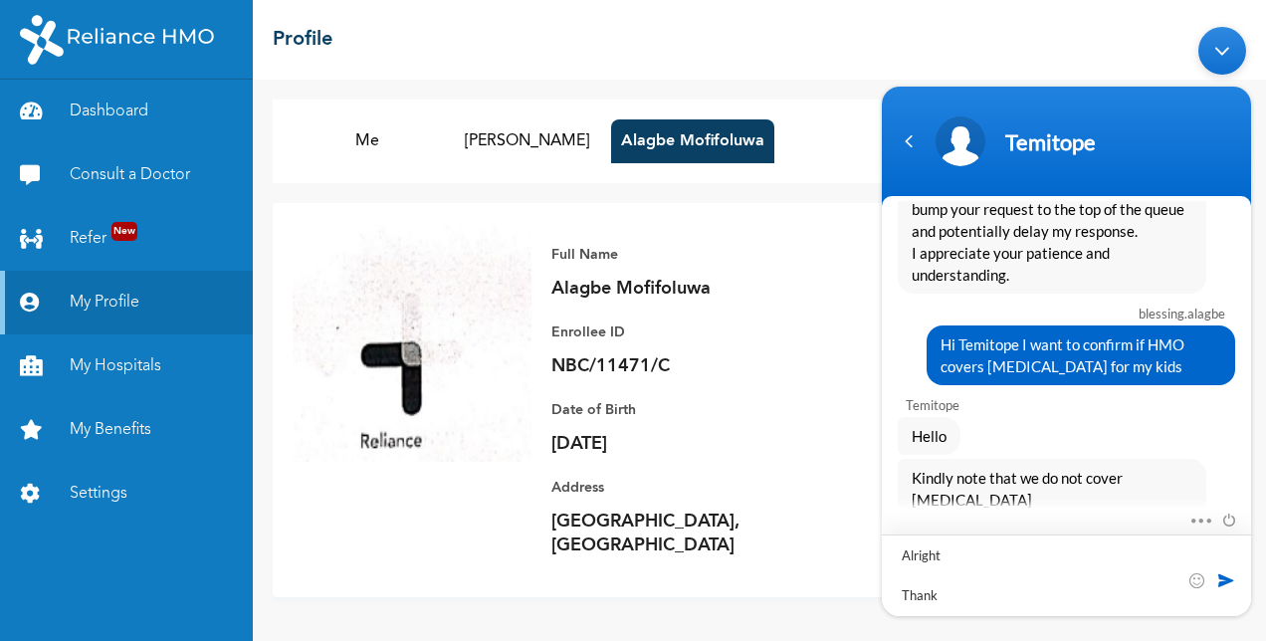
type textarea "Alright Thanks"
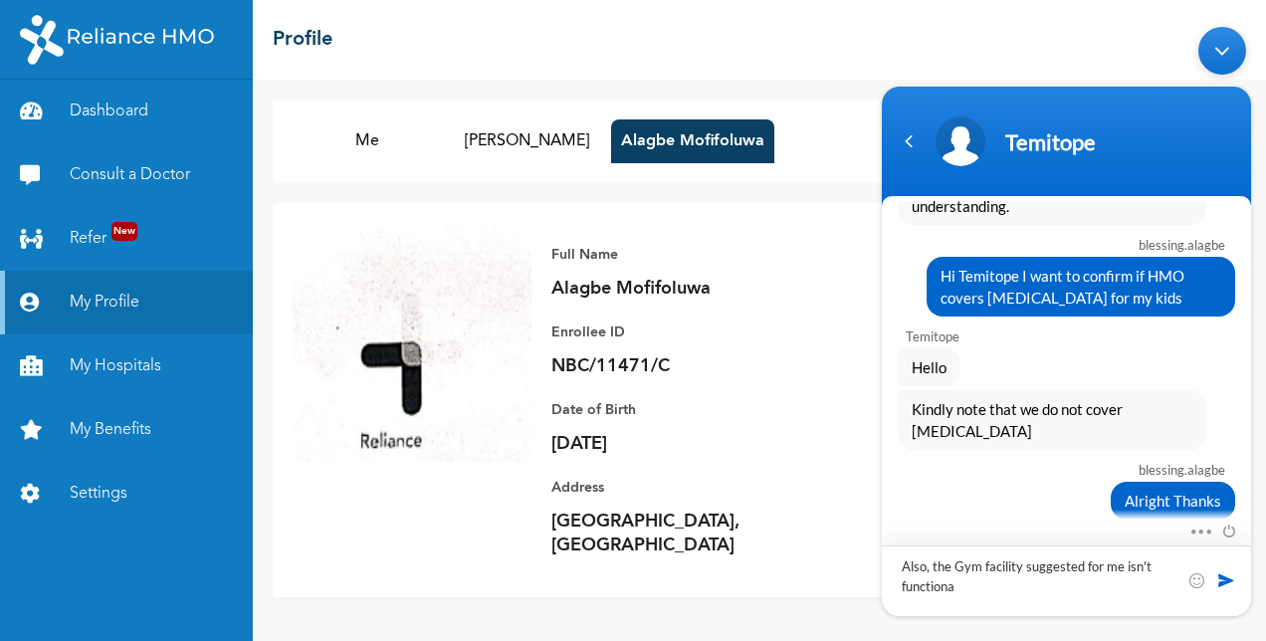
type textarea "Also, the Gym facility suggested for me isn't functional"
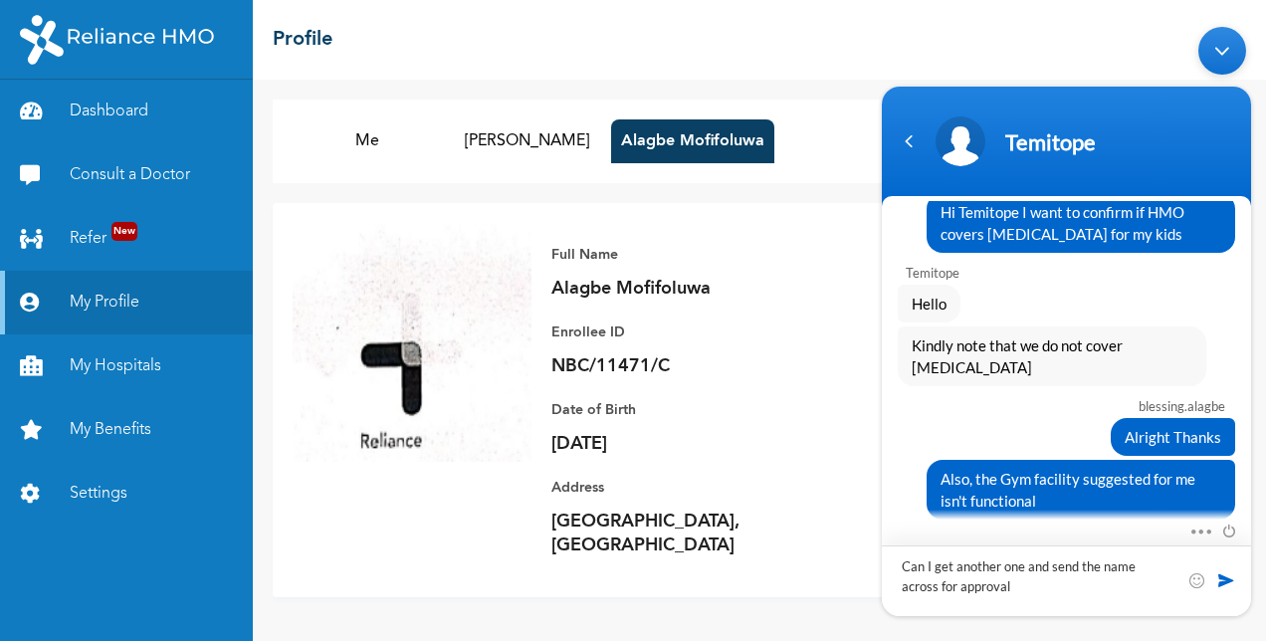
type textarea "Can I get another one and send the name across for approval?"
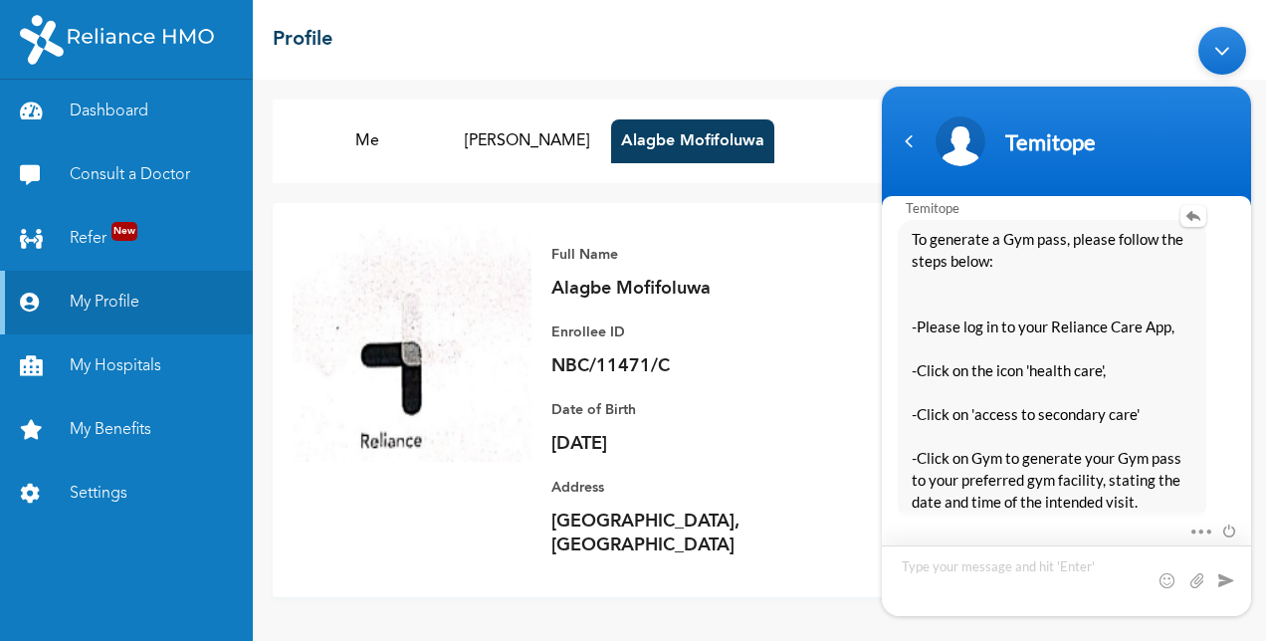
scroll to position [2386, 0]
click at [474, 304] on img at bounding box center [412, 342] width 239 height 239
